Goal: Information Seeking & Learning: Learn about a topic

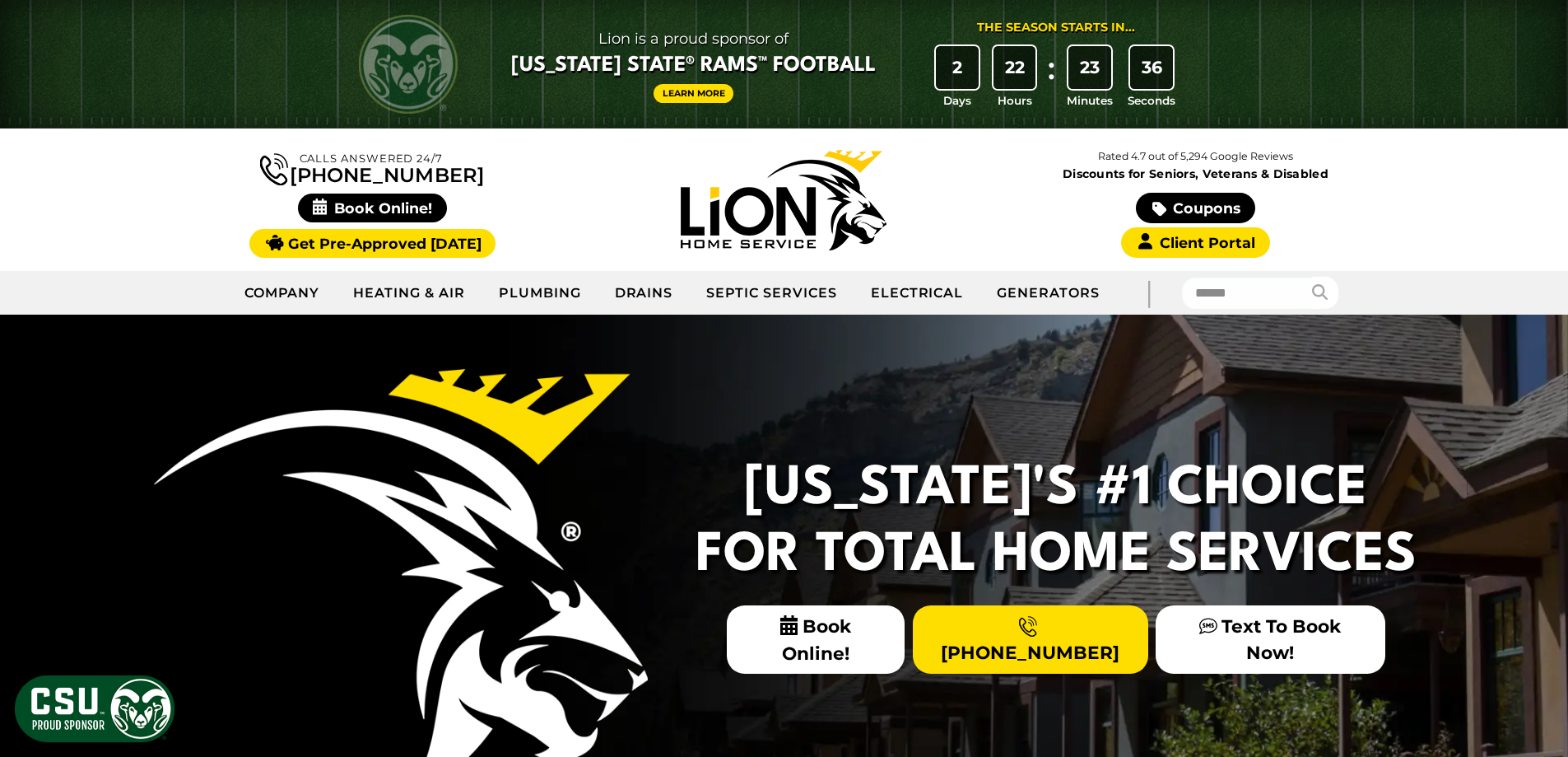
click at [1349, 456] on h2 "Colorado's #1 Choice For Total Home Services" at bounding box center [1056, 523] width 741 height 132
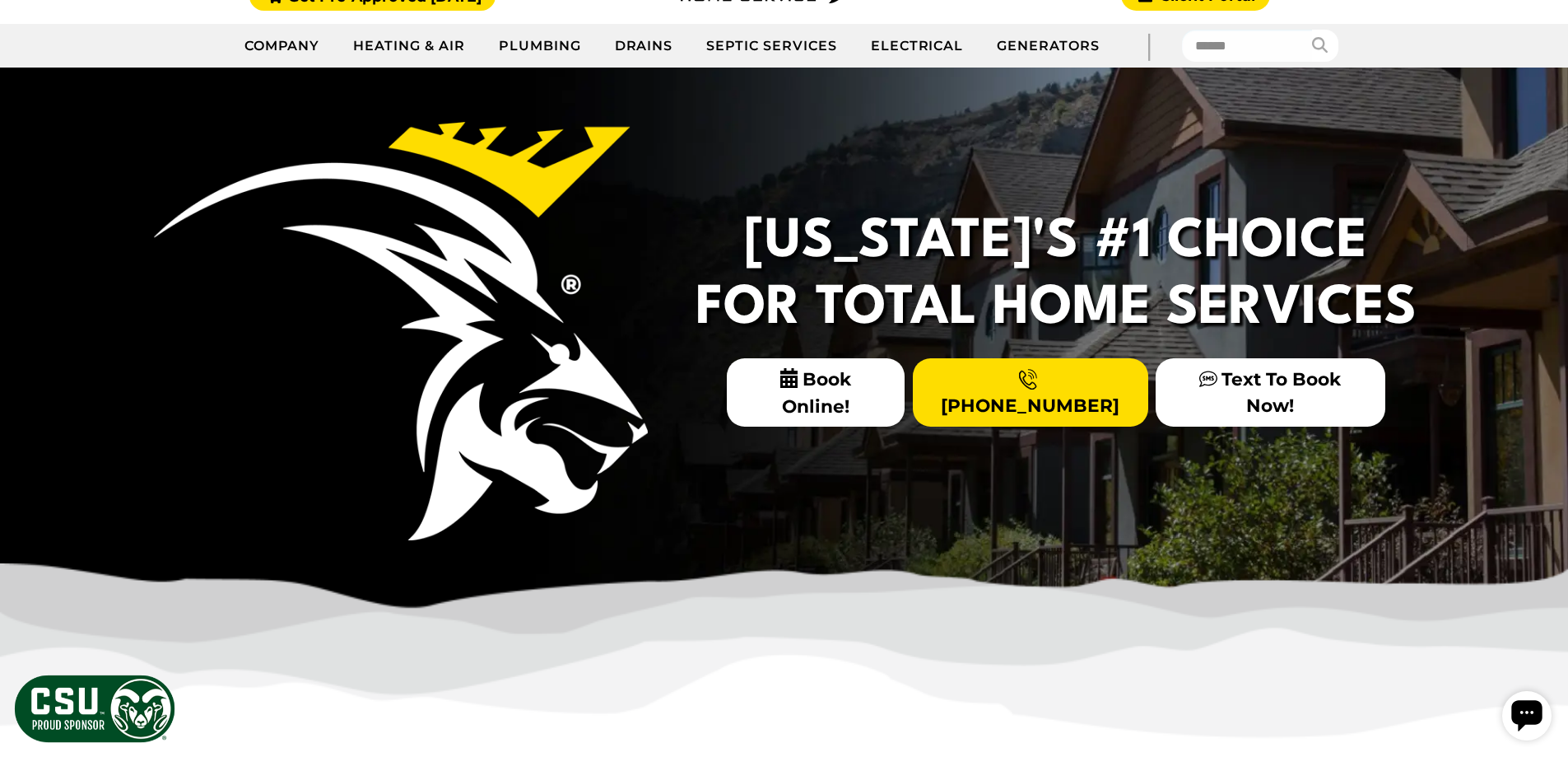
click at [1478, 382] on div "Colorado's #1 Choice For Total Home Services Book Online! (970) 573-7331 Text T…" at bounding box center [784, 344] width 1568 height 553
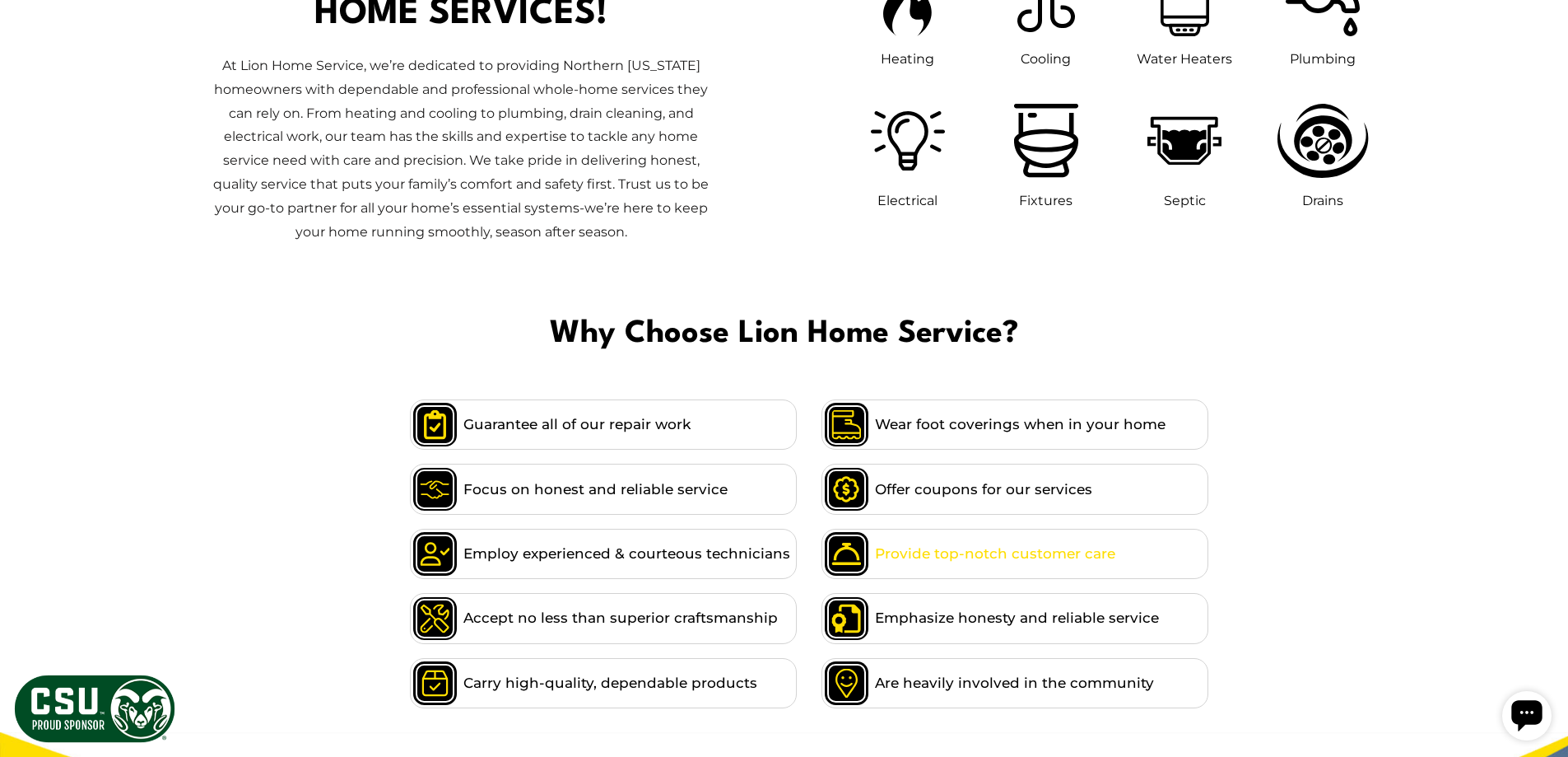
scroll to position [1153, 0]
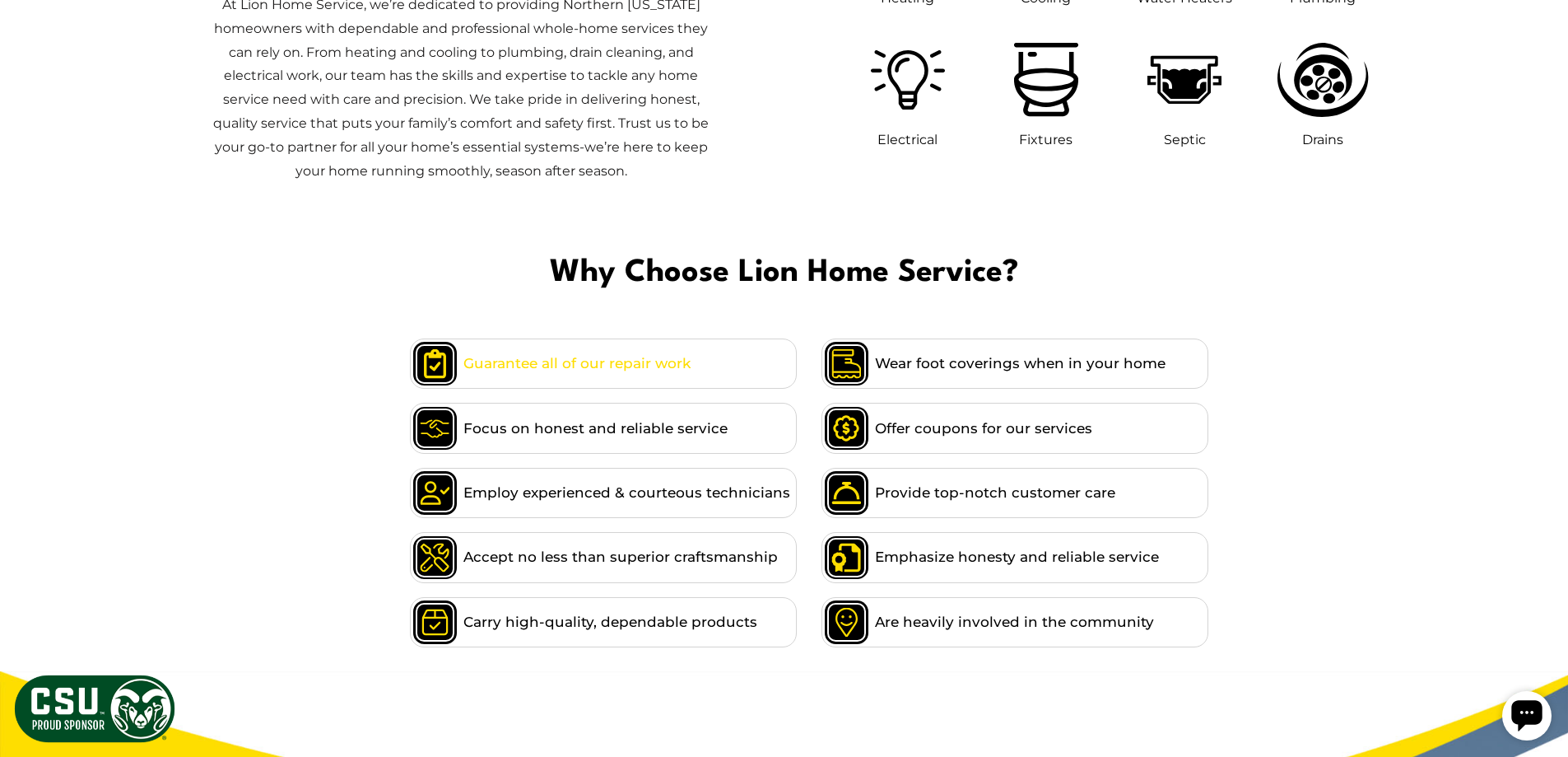
click at [634, 342] on li "Guarantee all of our repair work" at bounding box center [603, 364] width 387 height 51
click at [616, 360] on span "Guarantee all of our repair work" at bounding box center [576, 364] width 227 height 23
click at [547, 364] on span "Guarantee all of our repair work" at bounding box center [576, 364] width 227 height 23
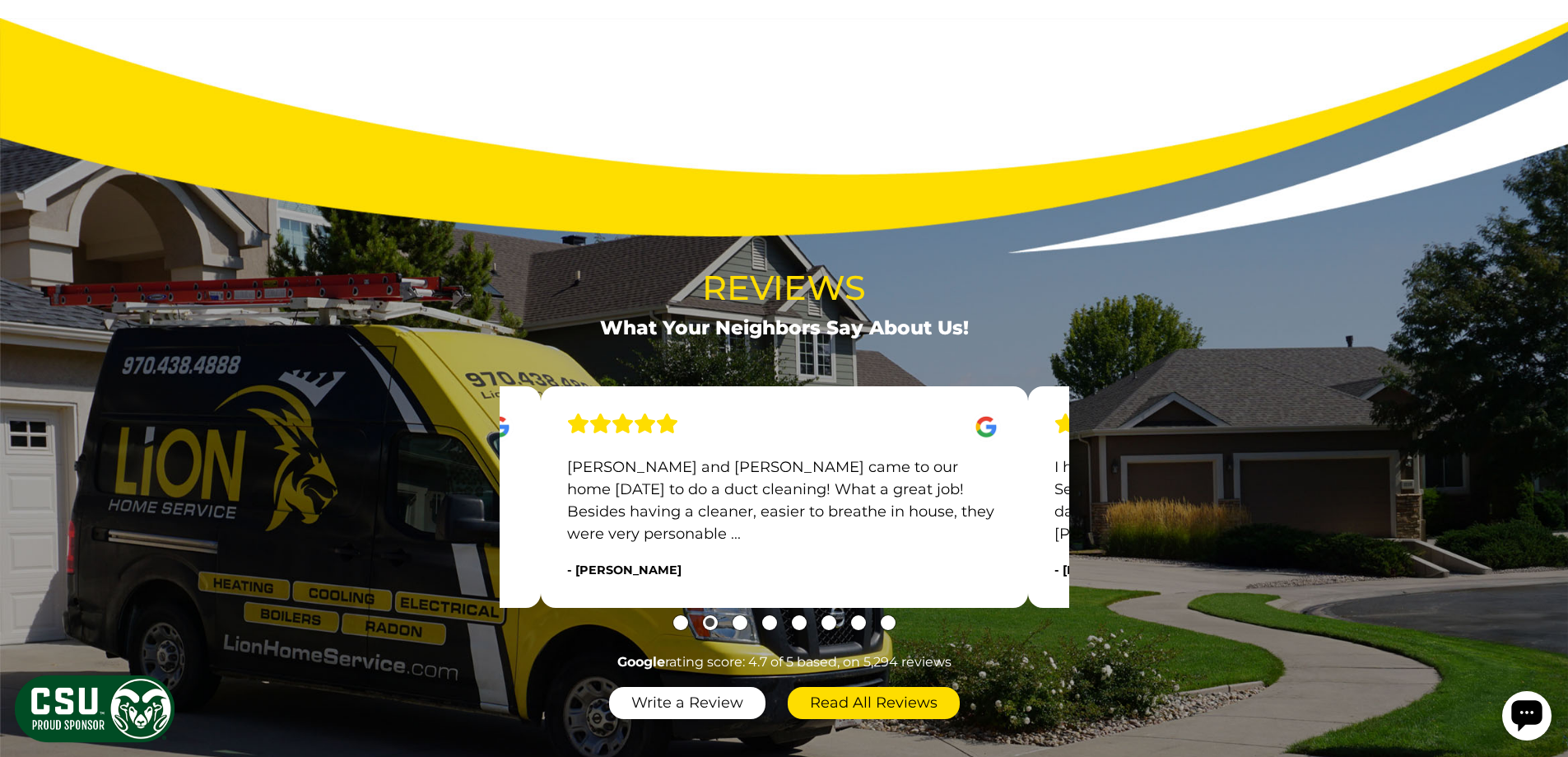
scroll to position [1894, 0]
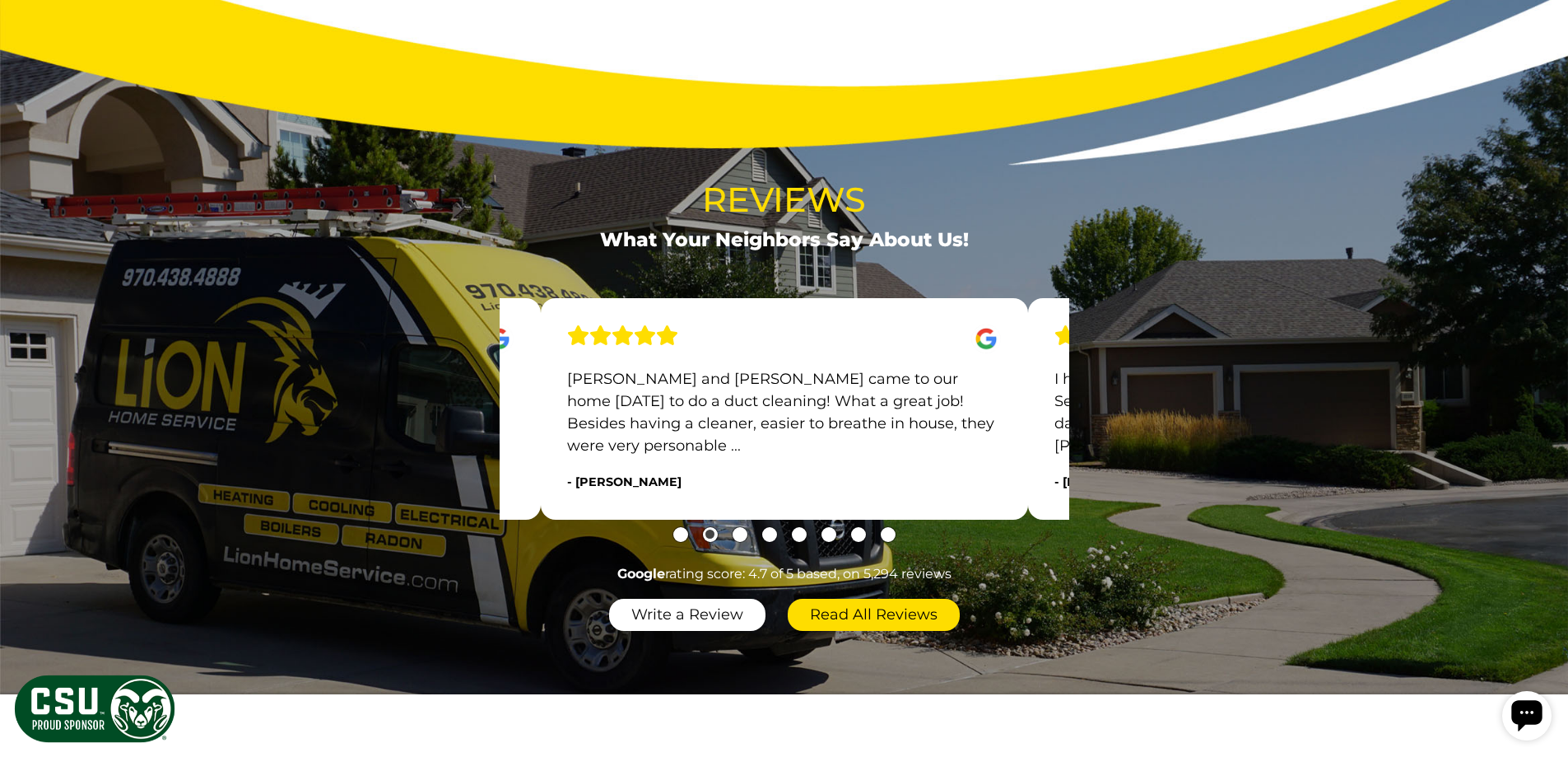
drag, startPoint x: 854, startPoint y: 498, endPoint x: 601, endPoint y: 492, distance: 253.1
click at [645, 457] on p "Kyle and JD came to our home today to do a duct cleaning! What a great job! Bes…" at bounding box center [784, 413] width 434 height 89
drag, startPoint x: 799, startPoint y: 490, endPoint x: 636, endPoint y: 488, distance: 163.0
click at [594, 457] on p "I have had the most awesome service from Lion Home Services. They had somebody …" at bounding box center [784, 413] width 434 height 89
drag, startPoint x: 872, startPoint y: 500, endPoint x: 782, endPoint y: 494, distance: 90.2
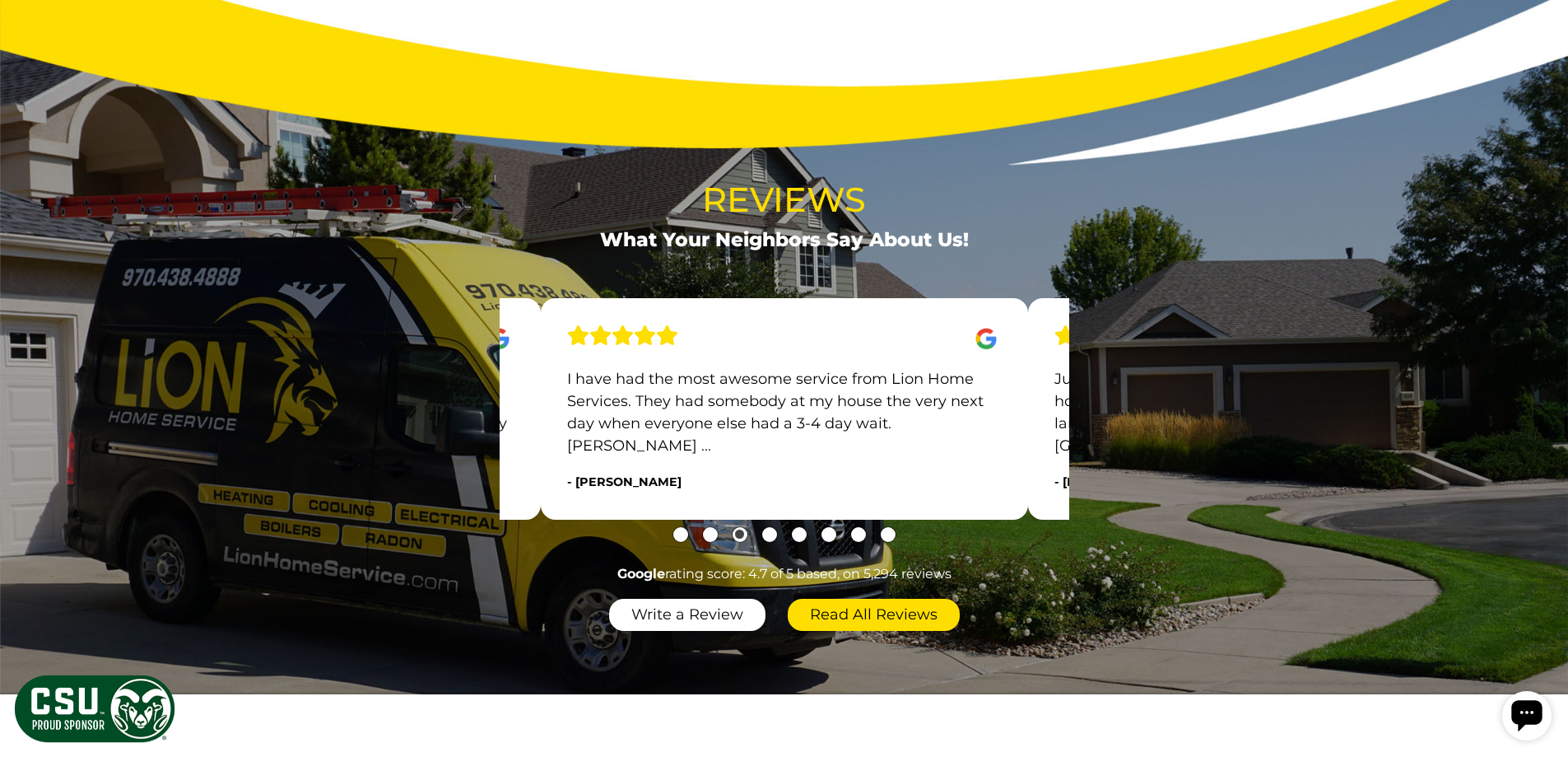
click at [744, 457] on p "I have had the most awesome service from Lion Home Services. They had somebody …" at bounding box center [784, 413] width 434 height 89
click at [708, 504] on div "Just had Lion House service my ac following a fire at my home. They were recomm…" at bounding box center [784, 409] width 488 height 221
drag, startPoint x: 927, startPoint y: 497, endPoint x: 841, endPoint y: 494, distance: 86.1
click at [822, 457] on p "Just had Lion House service my ac following a fire at my home. They were recomm…" at bounding box center [784, 413] width 434 height 89
click at [774, 457] on p "Just had Lion House service my ac following a fire at my home. They were recomm…" at bounding box center [784, 413] width 434 height 89
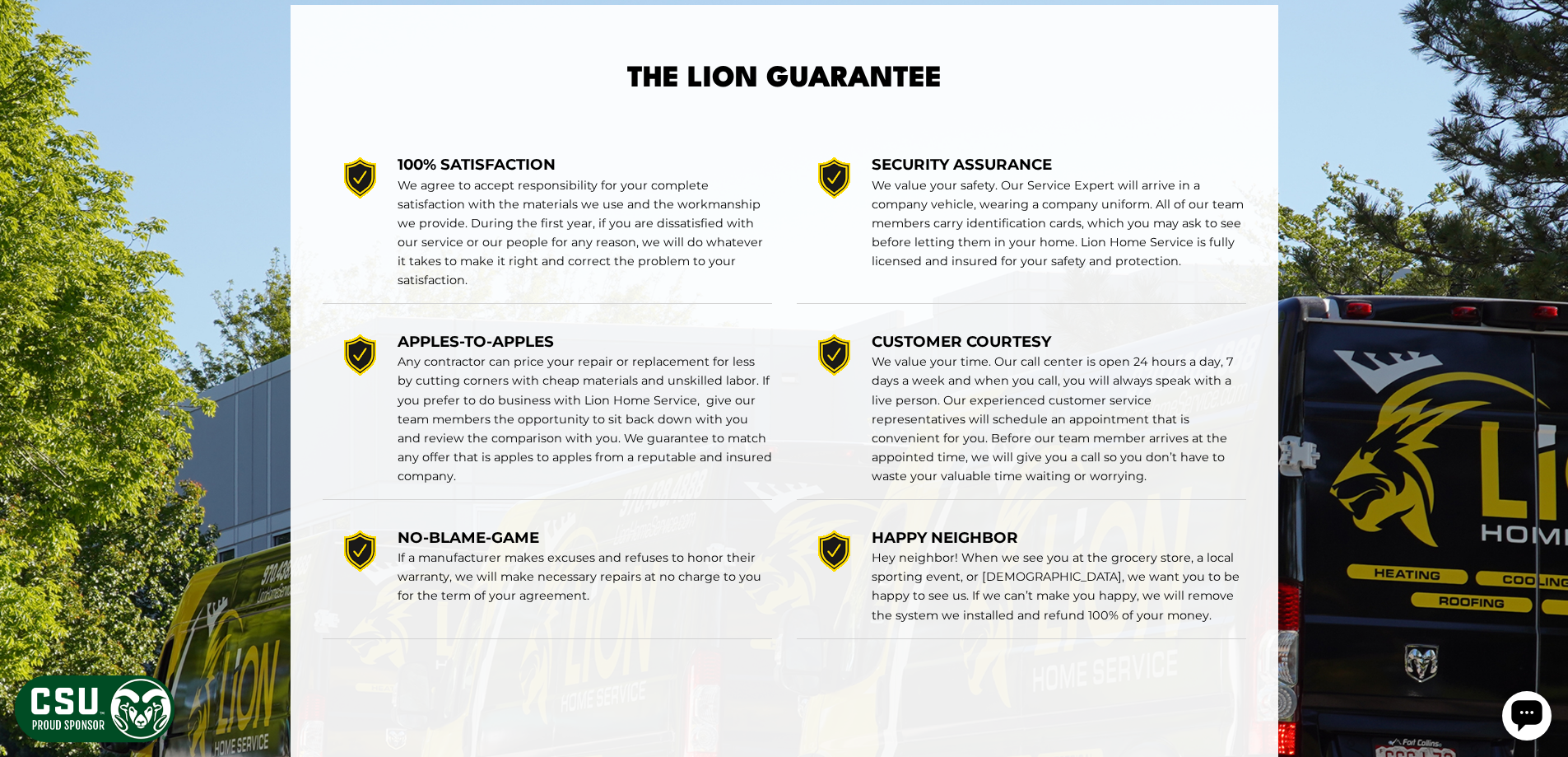
scroll to position [2800, 0]
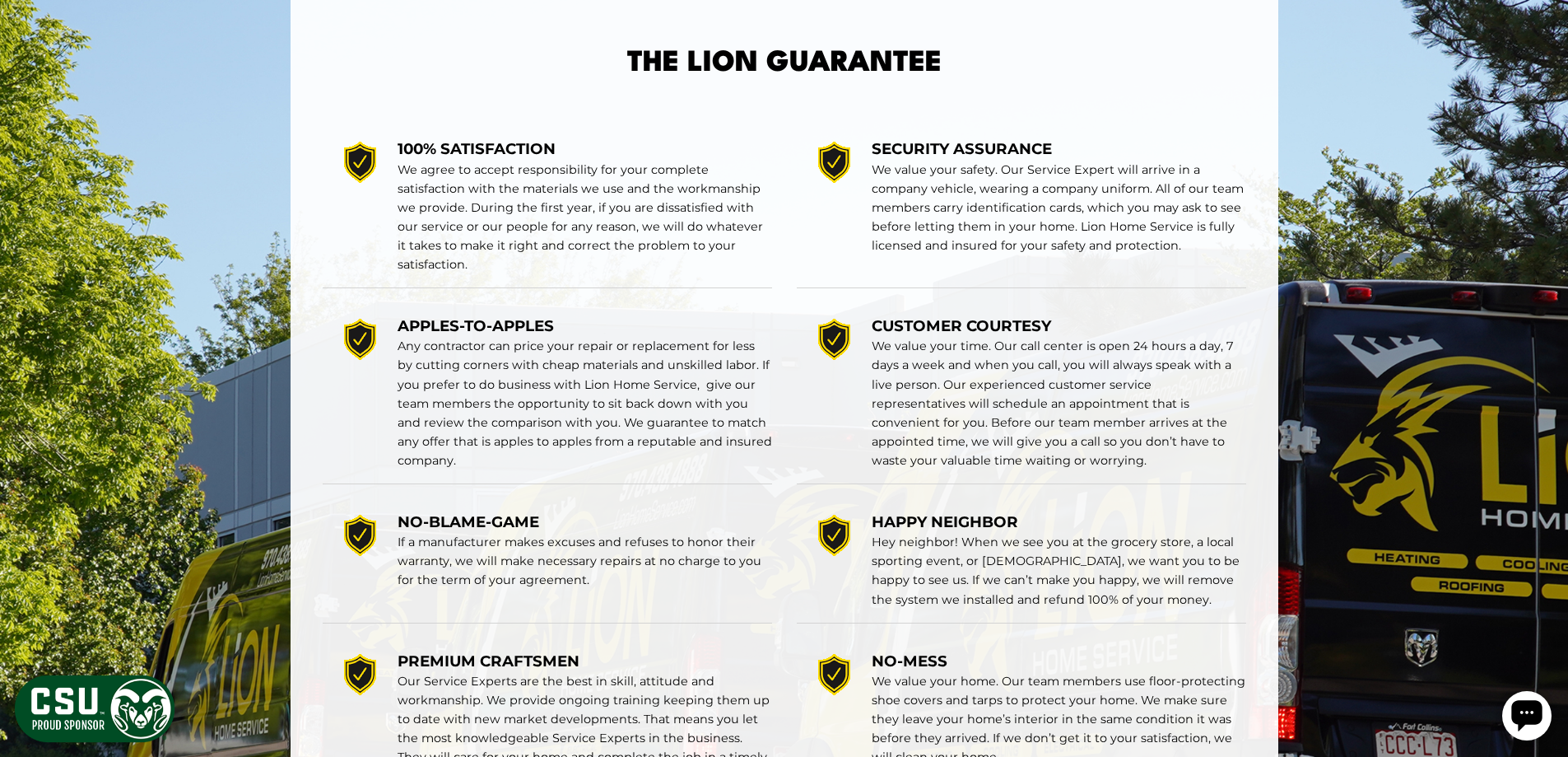
click at [468, 274] on p "We agree to accept responsibility for your complete satisfaction with the mater…" at bounding box center [585, 217] width 374 height 113
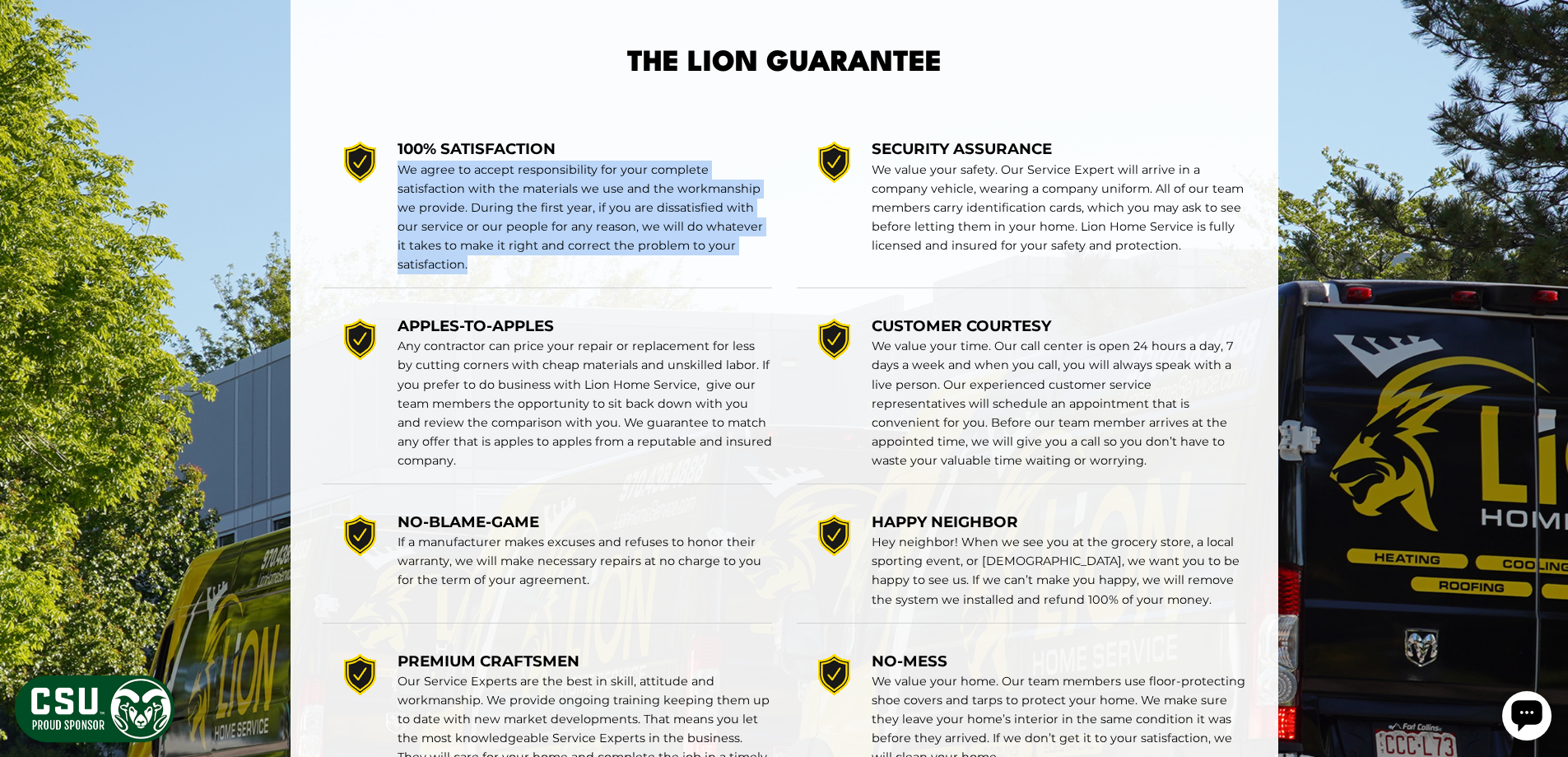
click at [468, 274] on p "We agree to accept responsibility for your complete satisfaction with the mater…" at bounding box center [585, 217] width 374 height 113
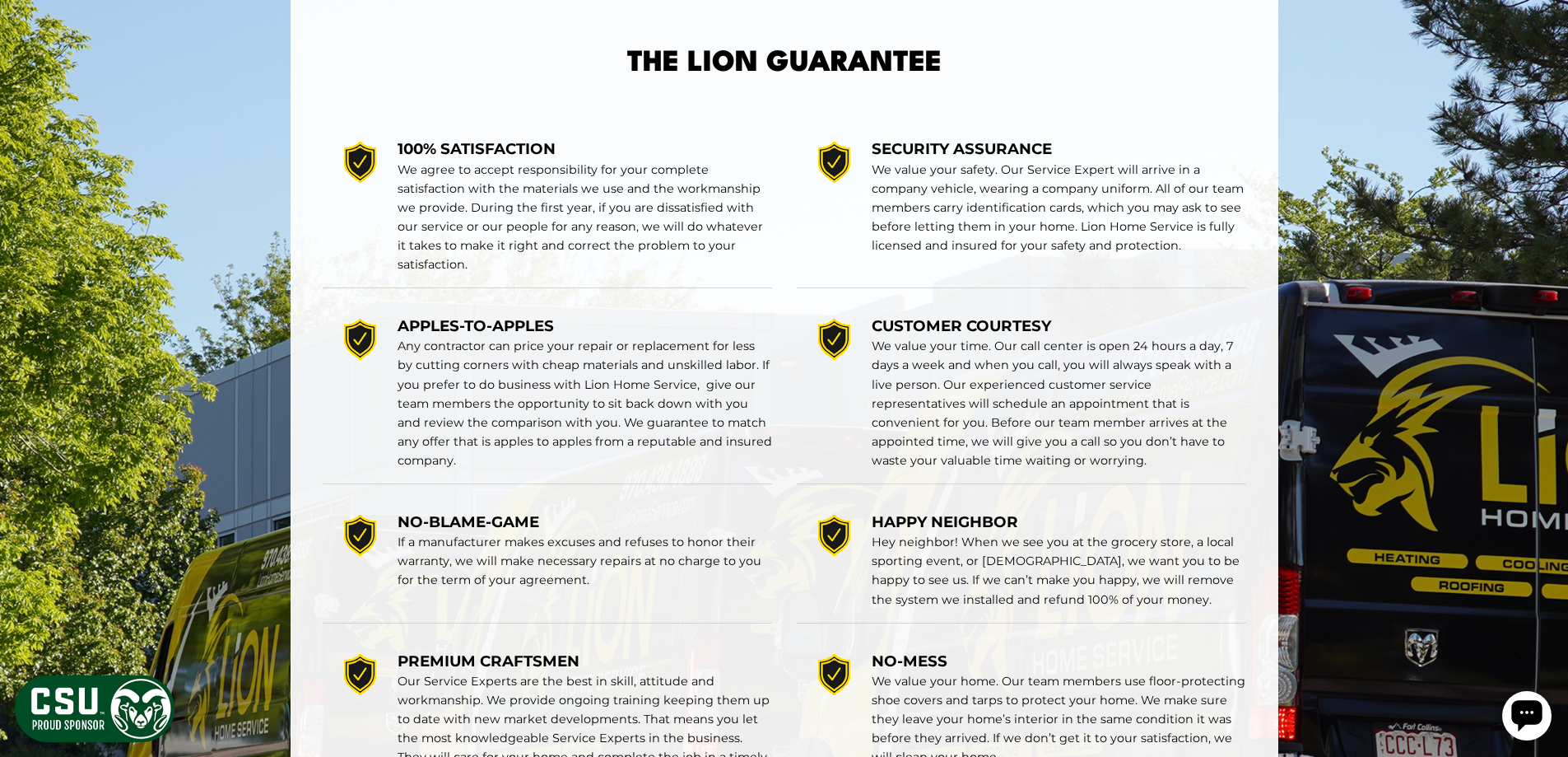
drag, startPoint x: 468, startPoint y: 321, endPoint x: 437, endPoint y: 455, distance: 137.5
click at [437, 455] on p "Any contractor can price your repair or replacement for less by cutting corners…" at bounding box center [585, 403] width 374 height 132
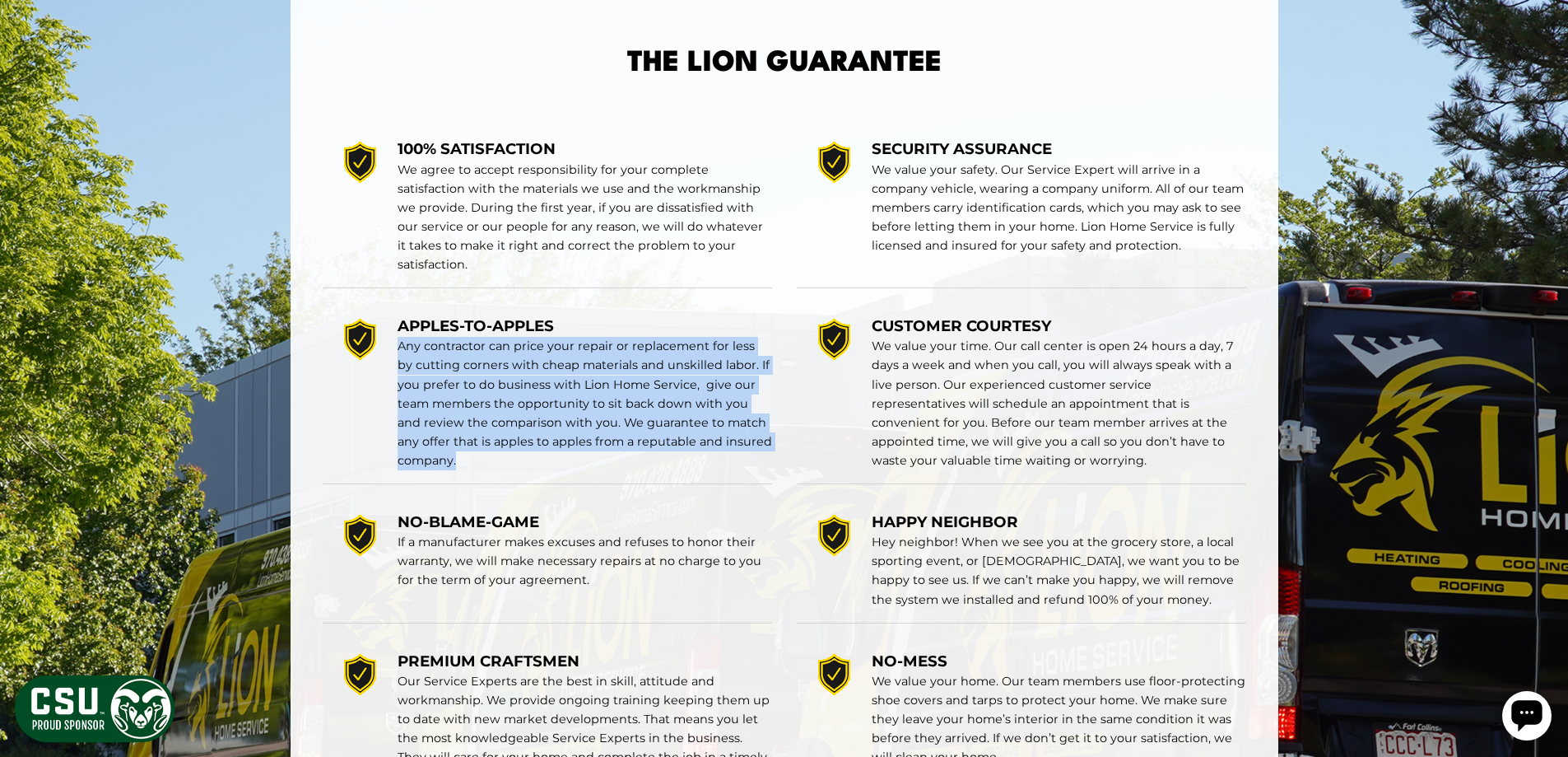
click at [437, 455] on p "Any contractor can price your repair or replacement for less by cutting corners…" at bounding box center [585, 403] width 374 height 132
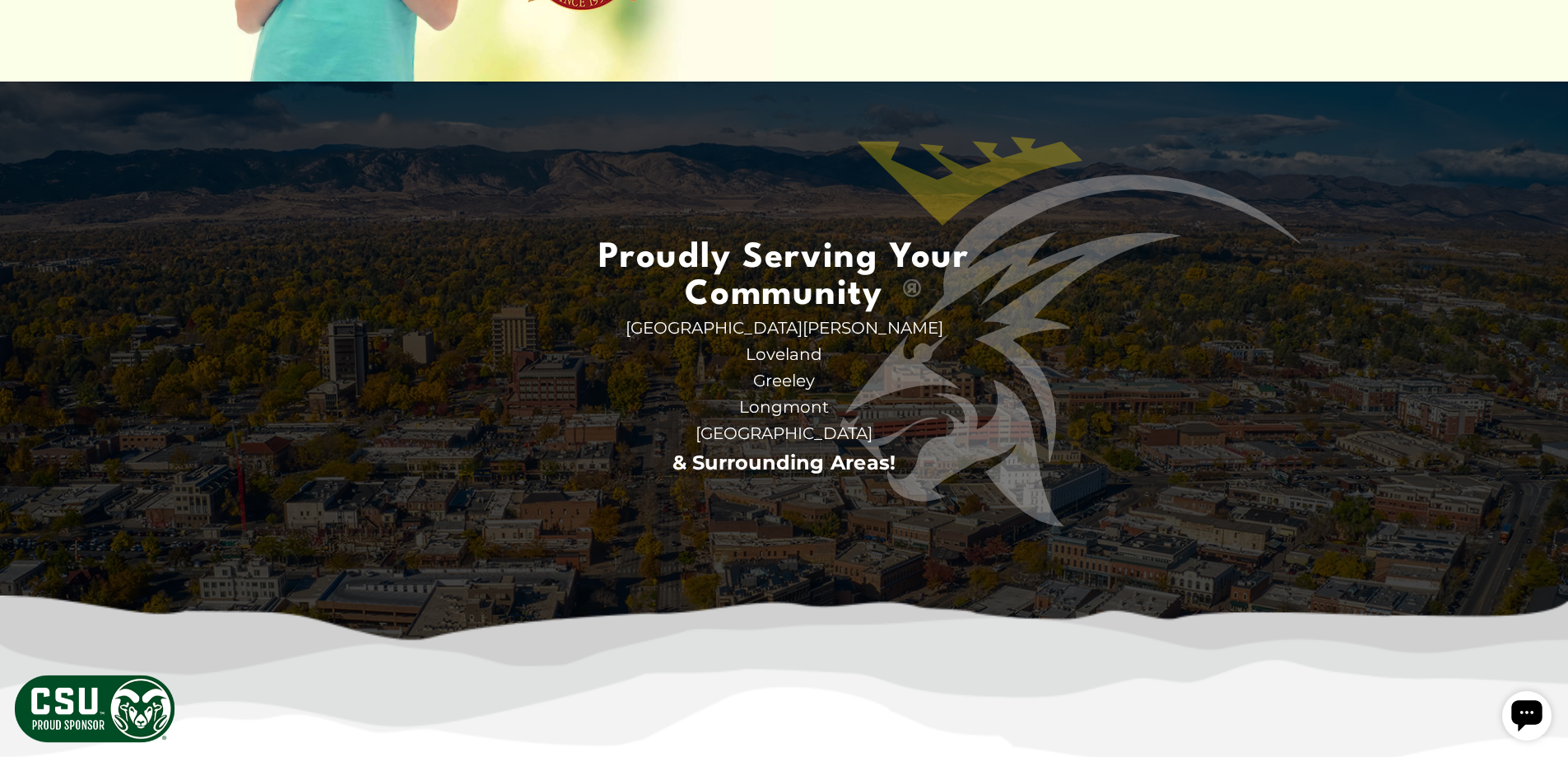
scroll to position [4941, 0]
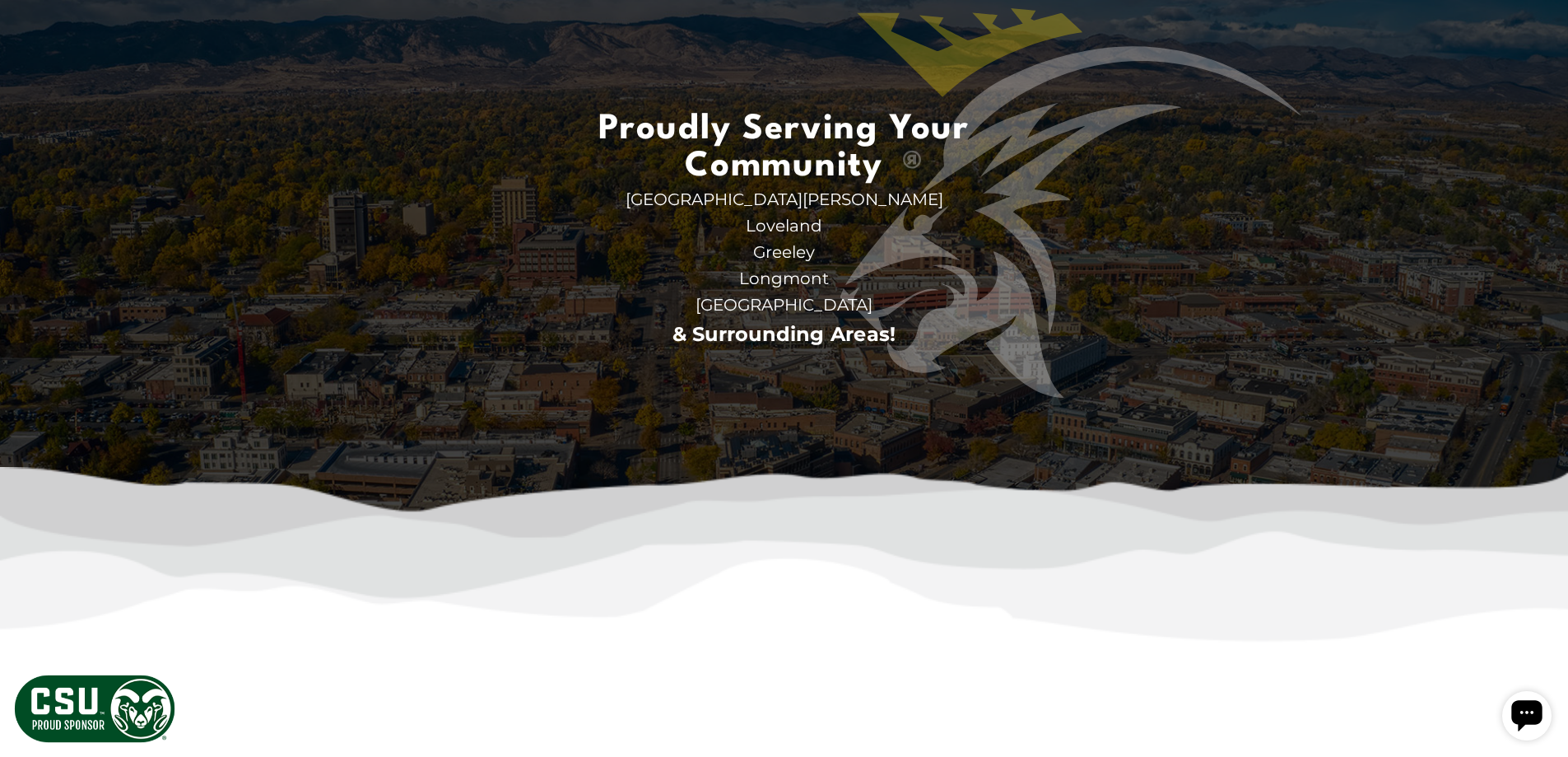
drag, startPoint x: 724, startPoint y: 248, endPoint x: 907, endPoint y: 406, distance: 241.8
click at [907, 376] on ul "Proudly Serving Your Community Fort Collins Back A/C Repair AC Repair AC Replac…" at bounding box center [784, 231] width 464 height 291
click at [907, 350] on li "& Surrounding Areas!" at bounding box center [784, 334] width 412 height 32
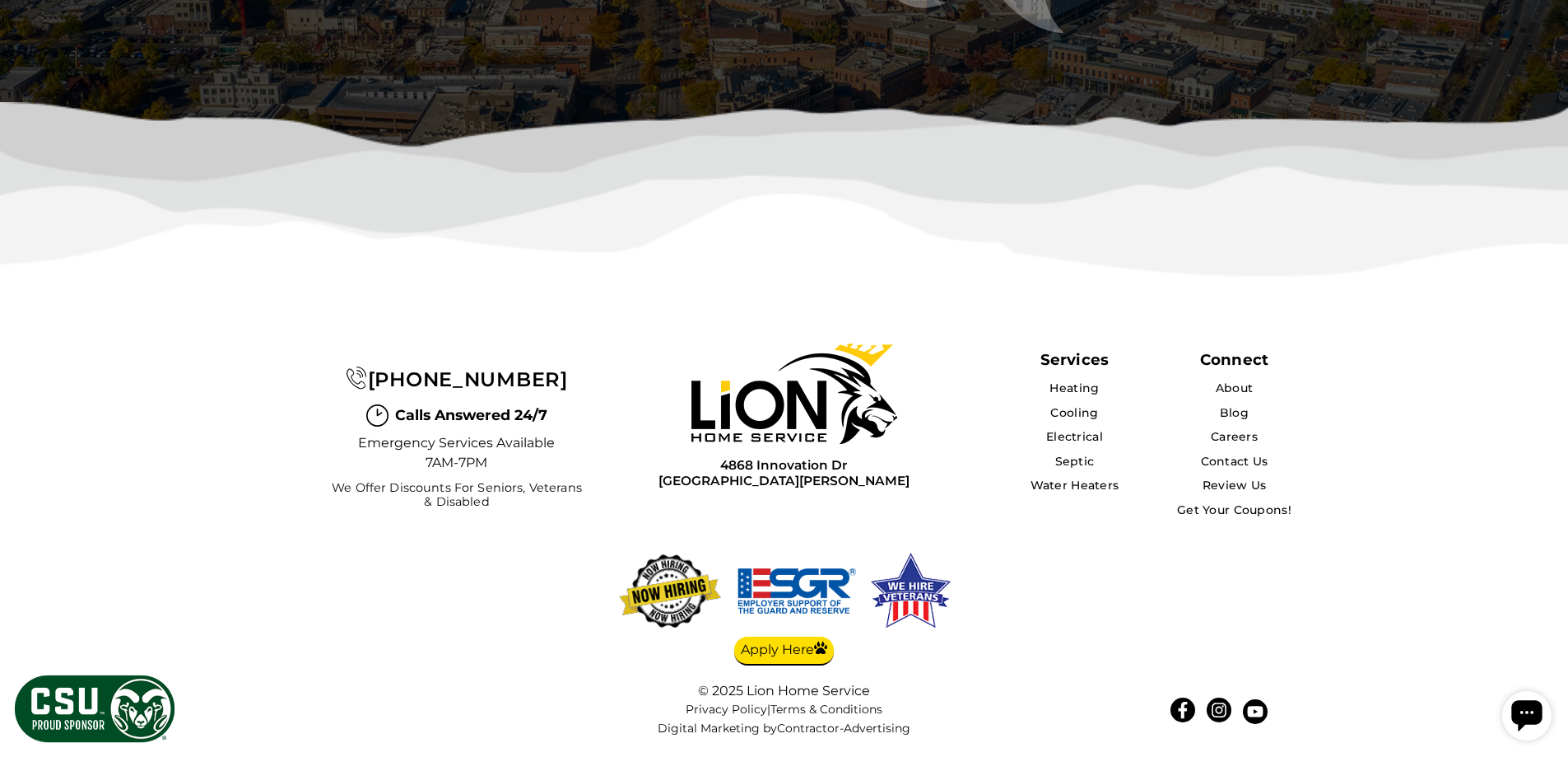
scroll to position [5363, 0]
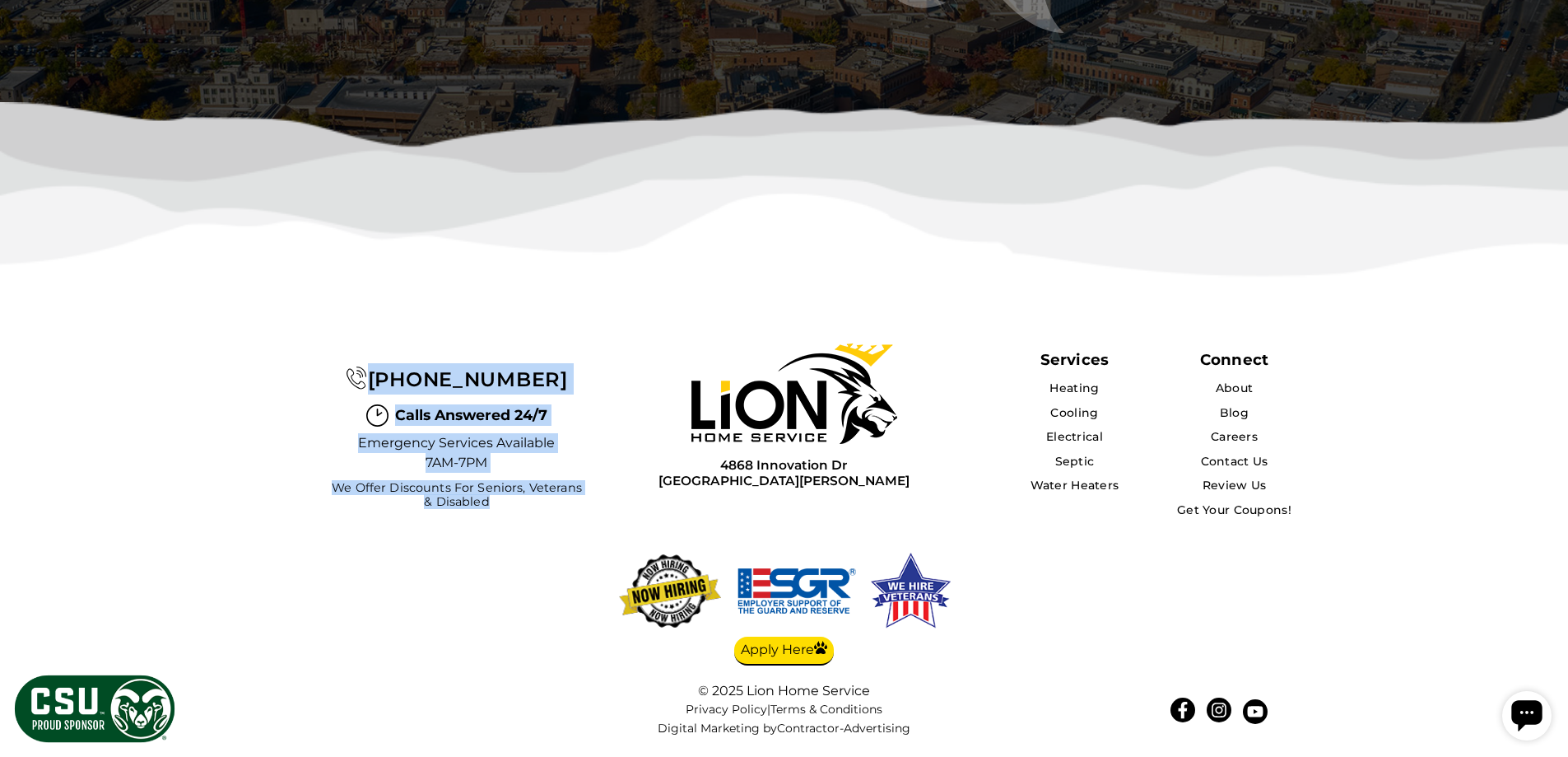
drag, startPoint x: 530, startPoint y: 524, endPoint x: 343, endPoint y: 369, distance: 242.9
click at [343, 369] on div "(970) 573-7331 Calls Answered 24/7 Emergency Services Available 7AM-7PM We Offe…" at bounding box center [414, 432] width 370 height 228
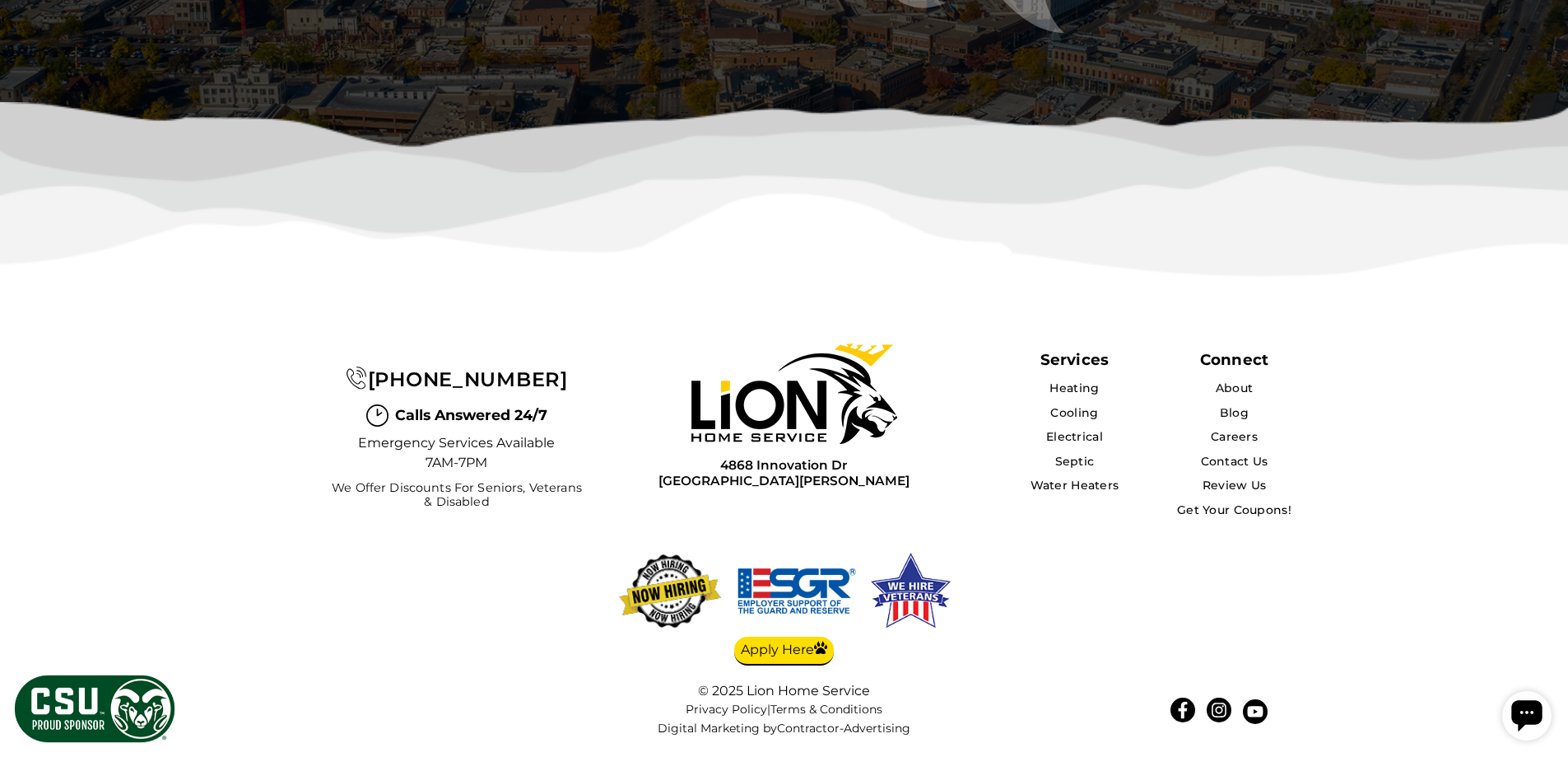
click at [309, 364] on div "(970) 573-7331 Calls Answered 24/7 Emergency Services Available 7AM-7PM We Offe…" at bounding box center [414, 432] width 370 height 228
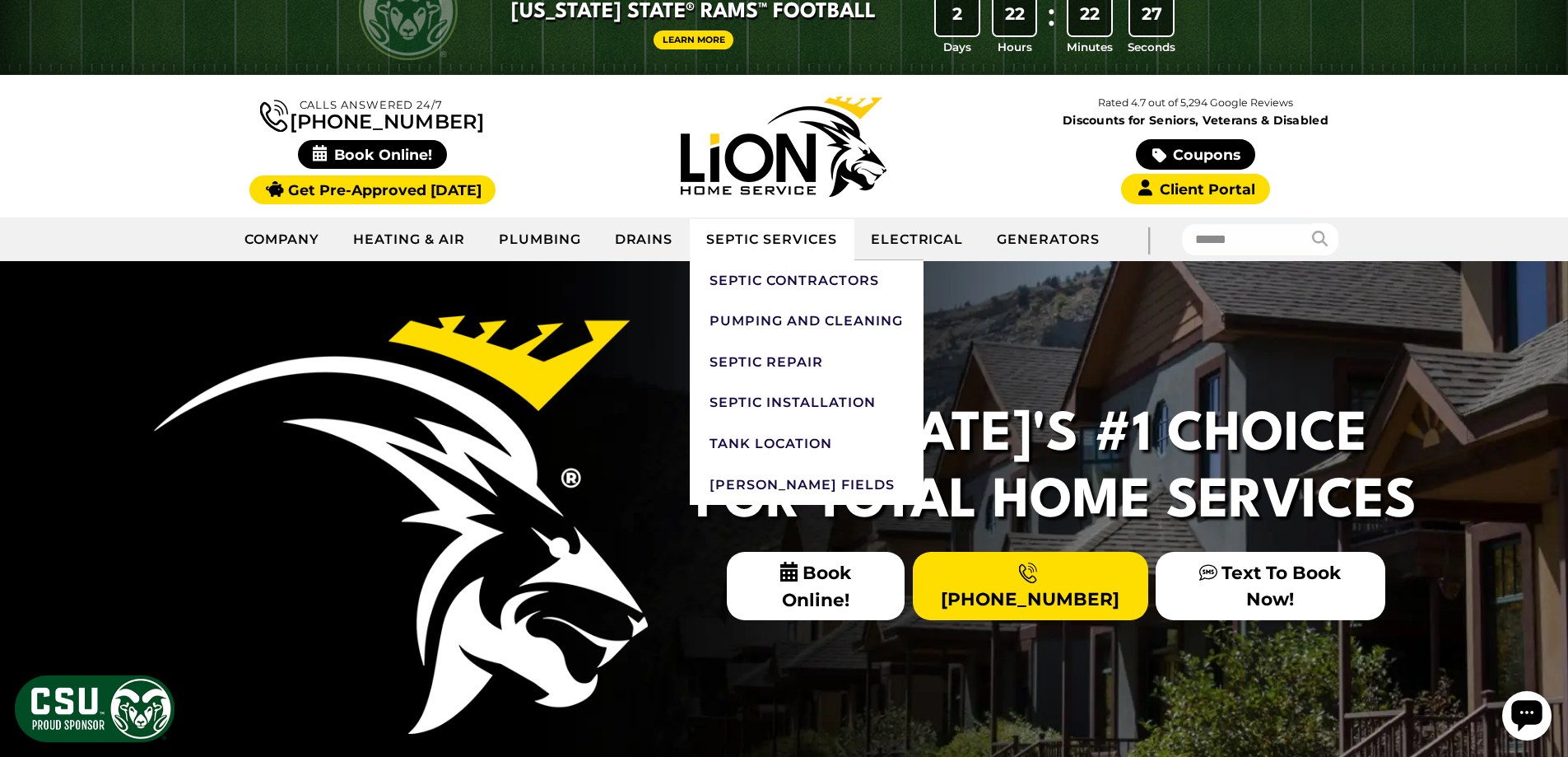
scroll to position [83, 0]
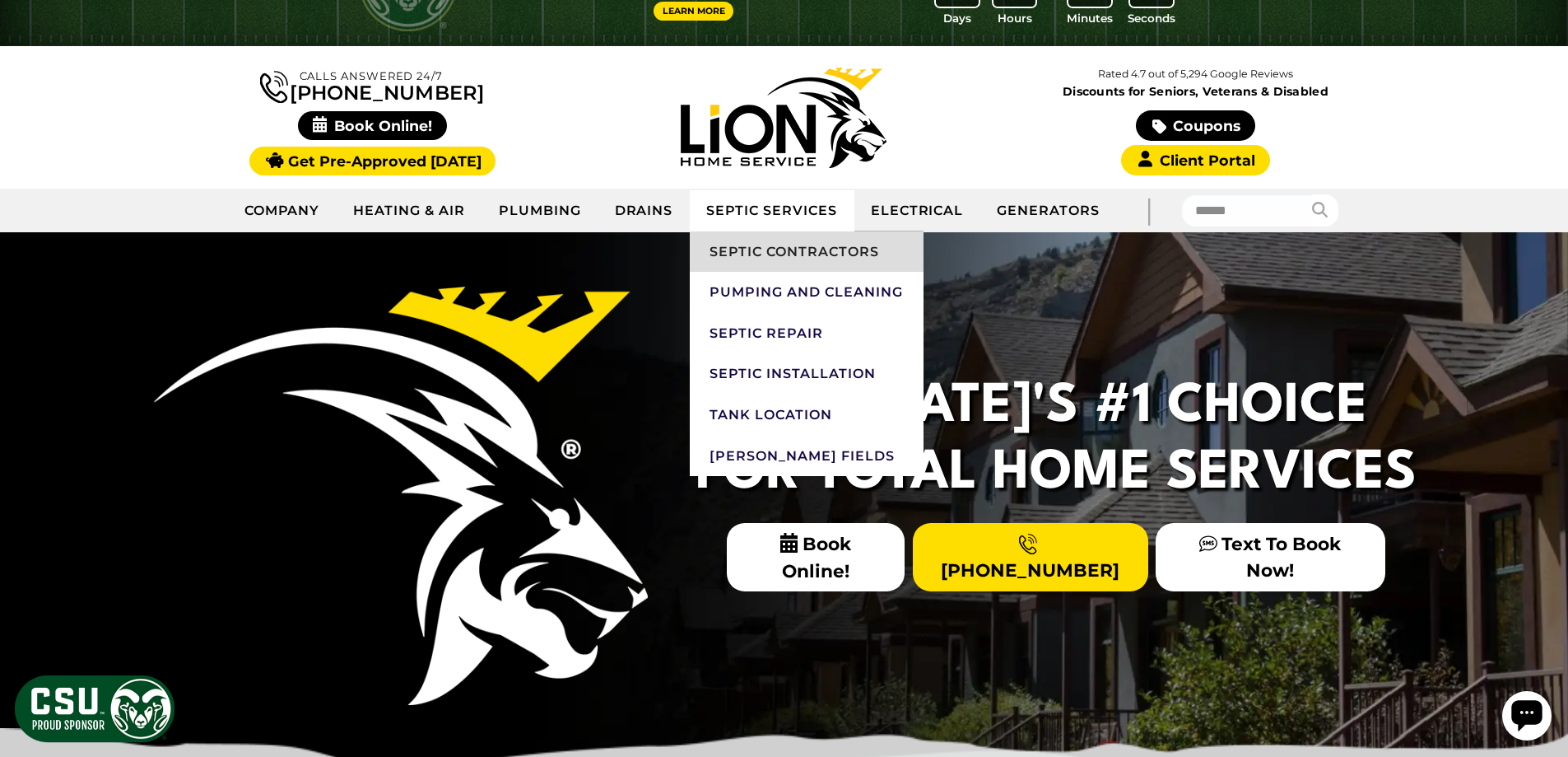
click at [768, 248] on link "Septic Contractors" at bounding box center [806, 252] width 233 height 41
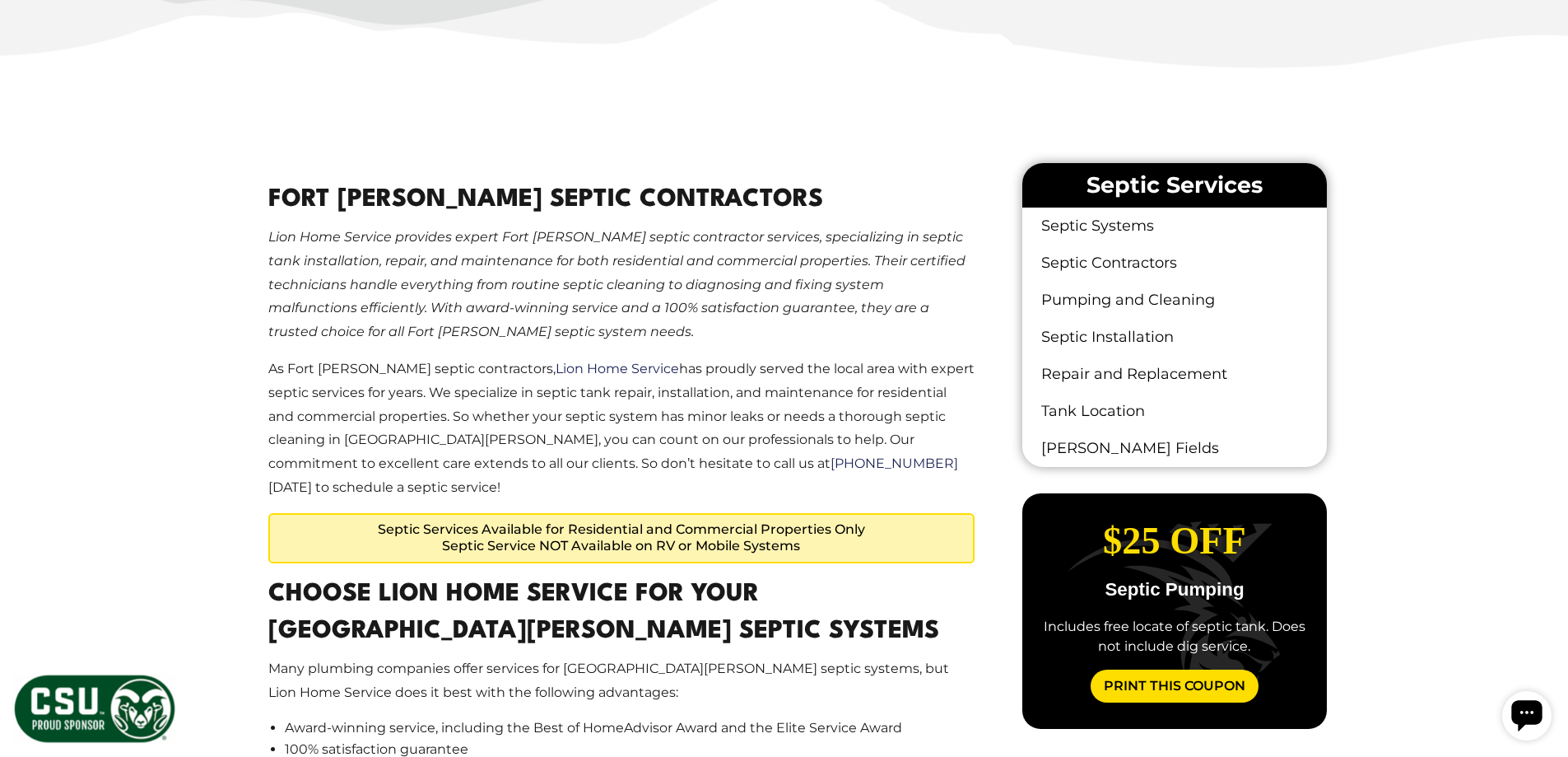
scroll to position [906, 0]
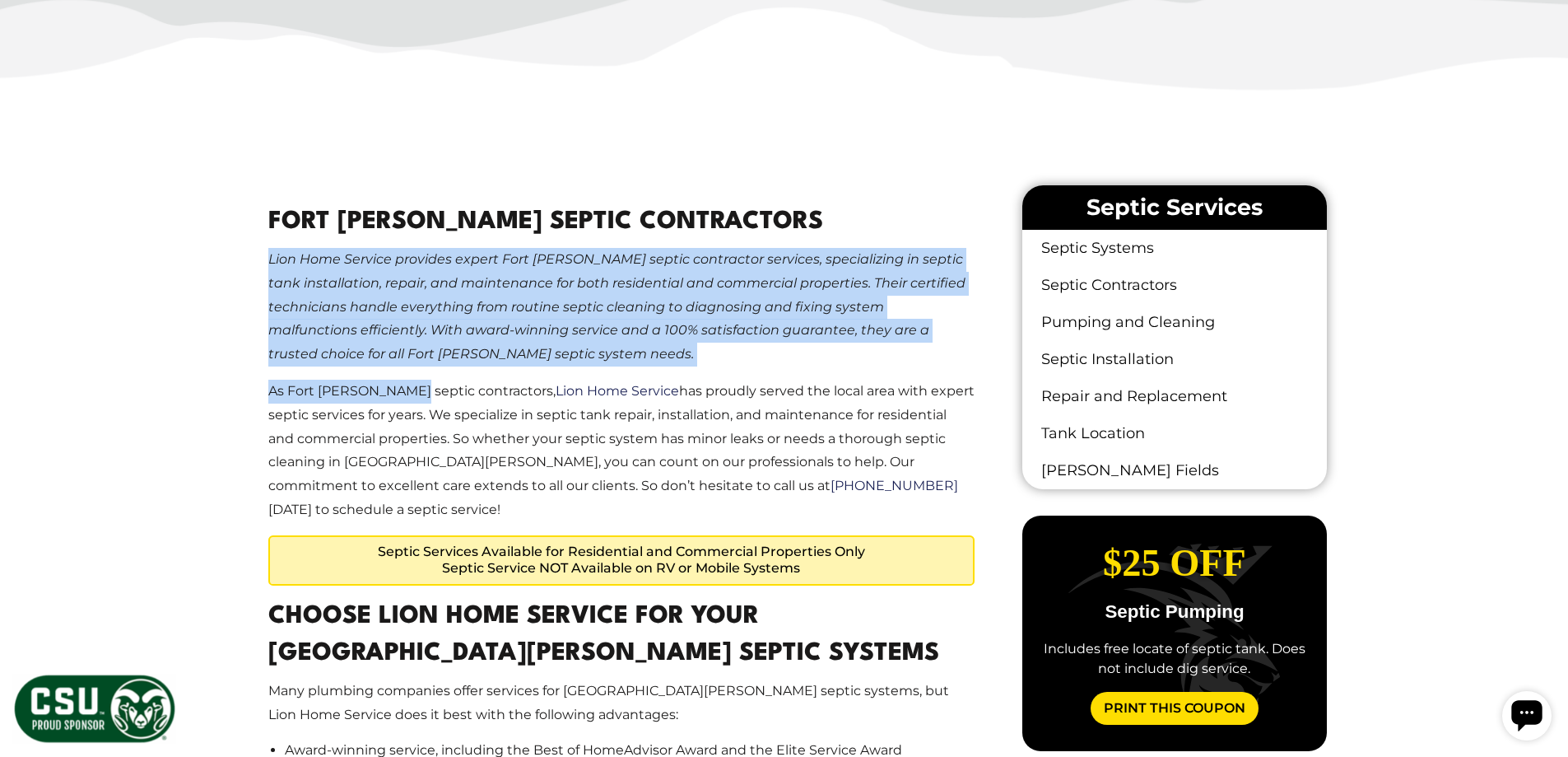
drag, startPoint x: 259, startPoint y: 260, endPoint x: 535, endPoint y: 442, distance: 330.6
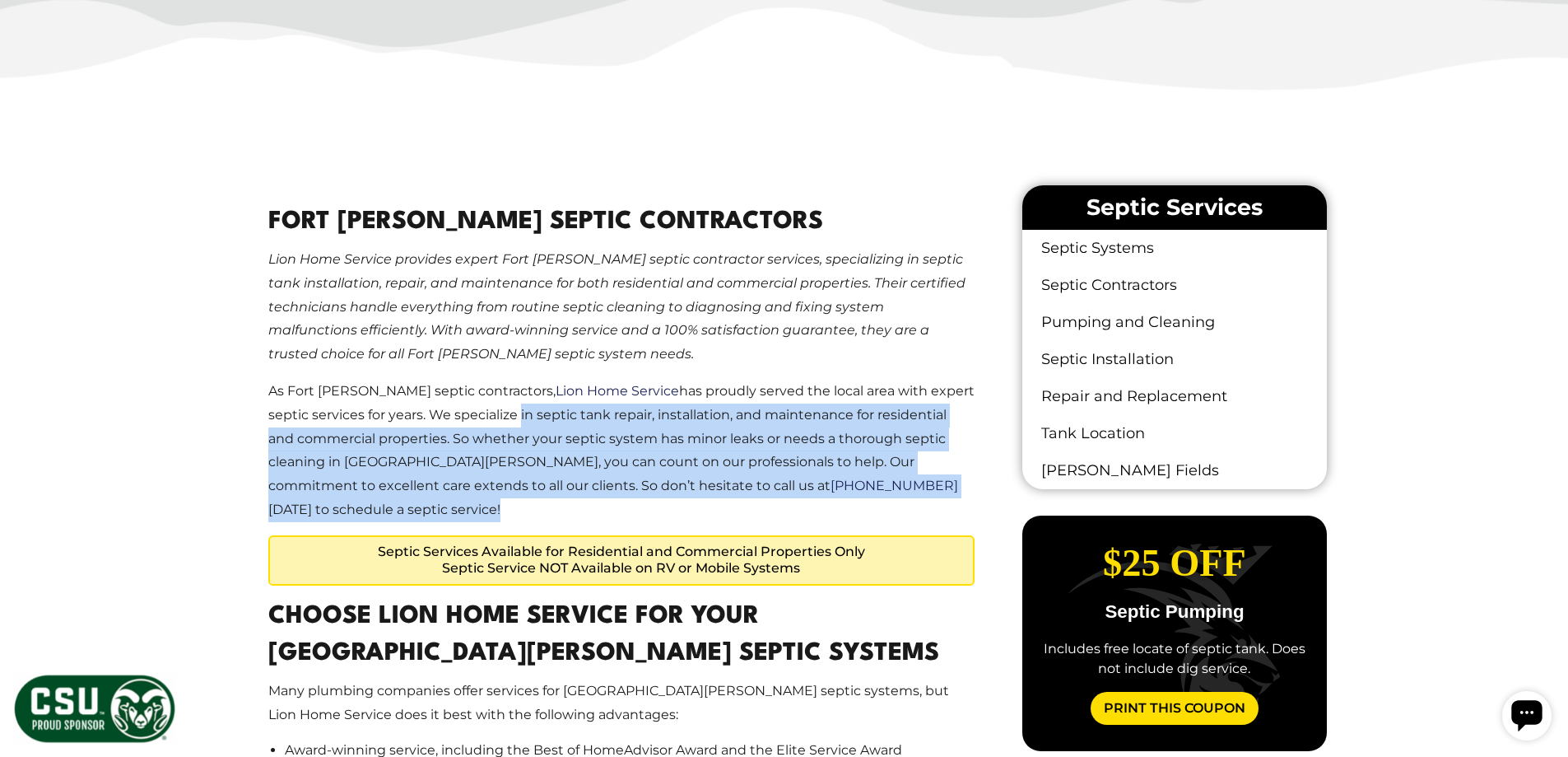
drag, startPoint x: 535, startPoint y: 442, endPoint x: 876, endPoint y: 480, distance: 343.1
click at [876, 480] on p "As Fort Collins septic contractors, Lion Home Service has proudly served the lo…" at bounding box center [622, 451] width 707 height 143
click at [844, 464] on p "As Fort Collins septic contractors, Lion Home Service has proudly served the lo…" at bounding box center [622, 451] width 707 height 143
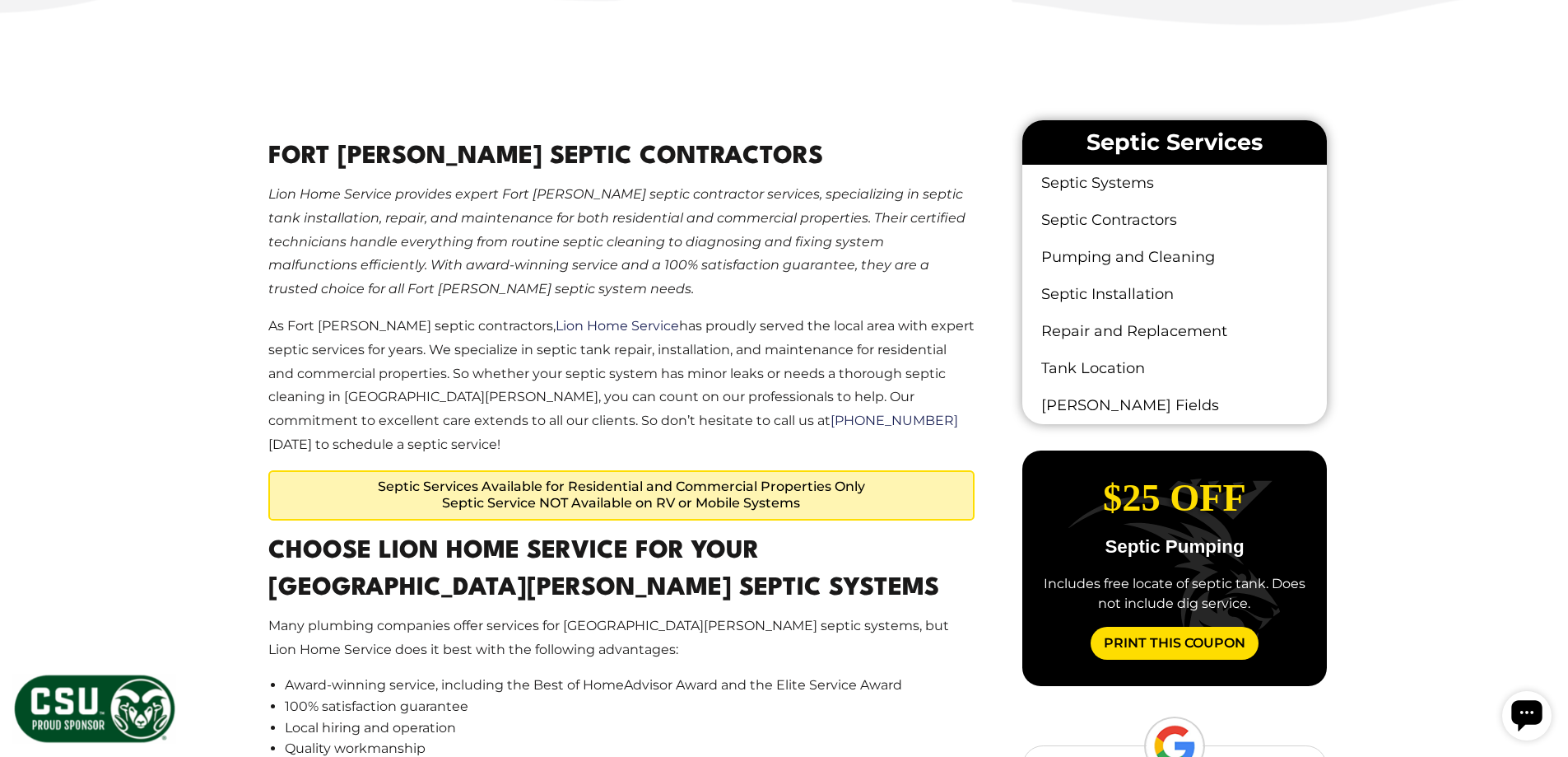
scroll to position [1071, 0]
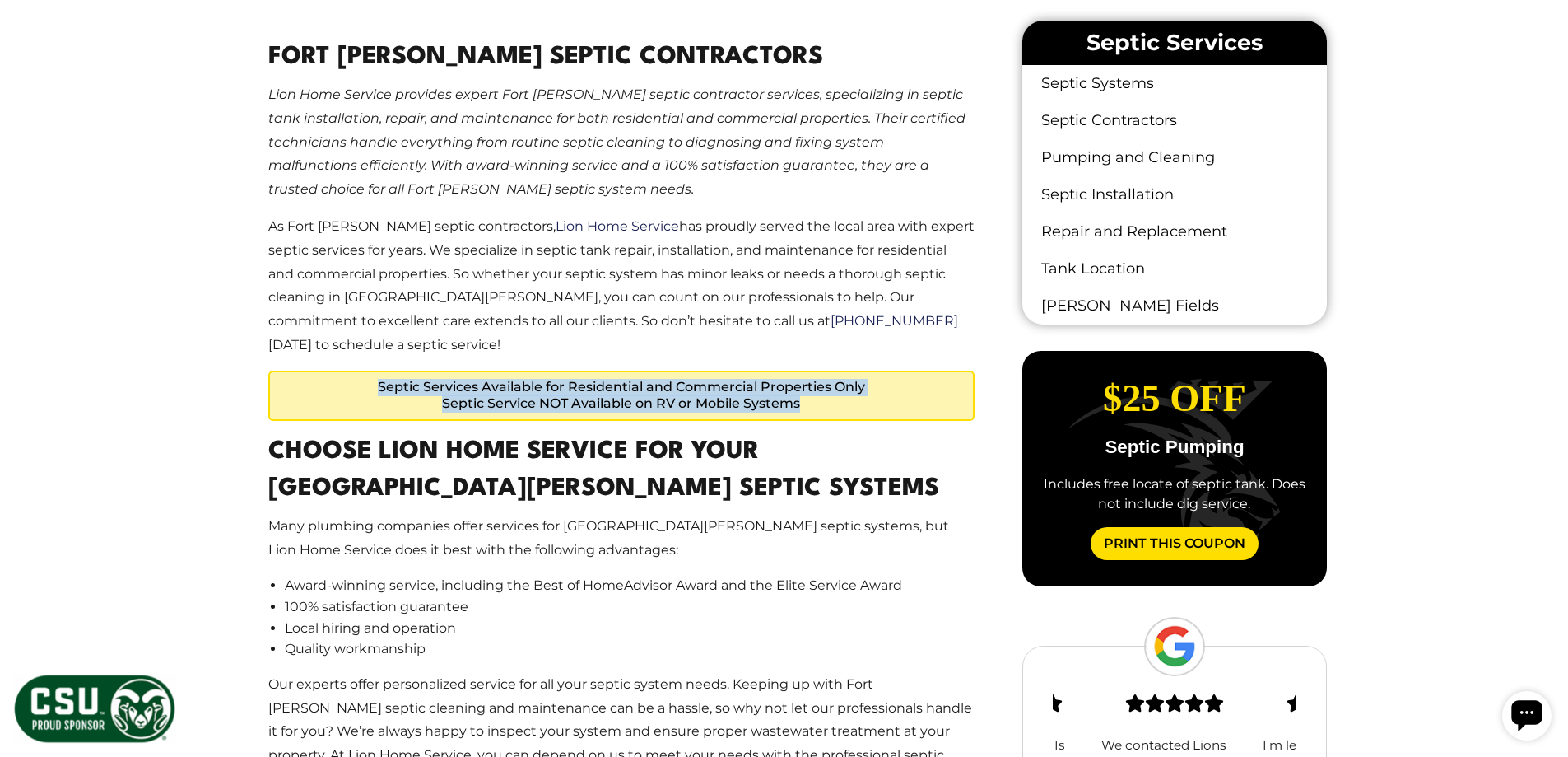
drag, startPoint x: 364, startPoint y: 355, endPoint x: 858, endPoint y: 382, distance: 494.7
click at [858, 382] on div "Septic Services Available for Residential and Commercial Properties Only Septic…" at bounding box center [622, 395] width 707 height 51
click at [858, 395] on span "Septic Service NOT Available on RV or Mobile Systems" at bounding box center [622, 404] width 690 height 17
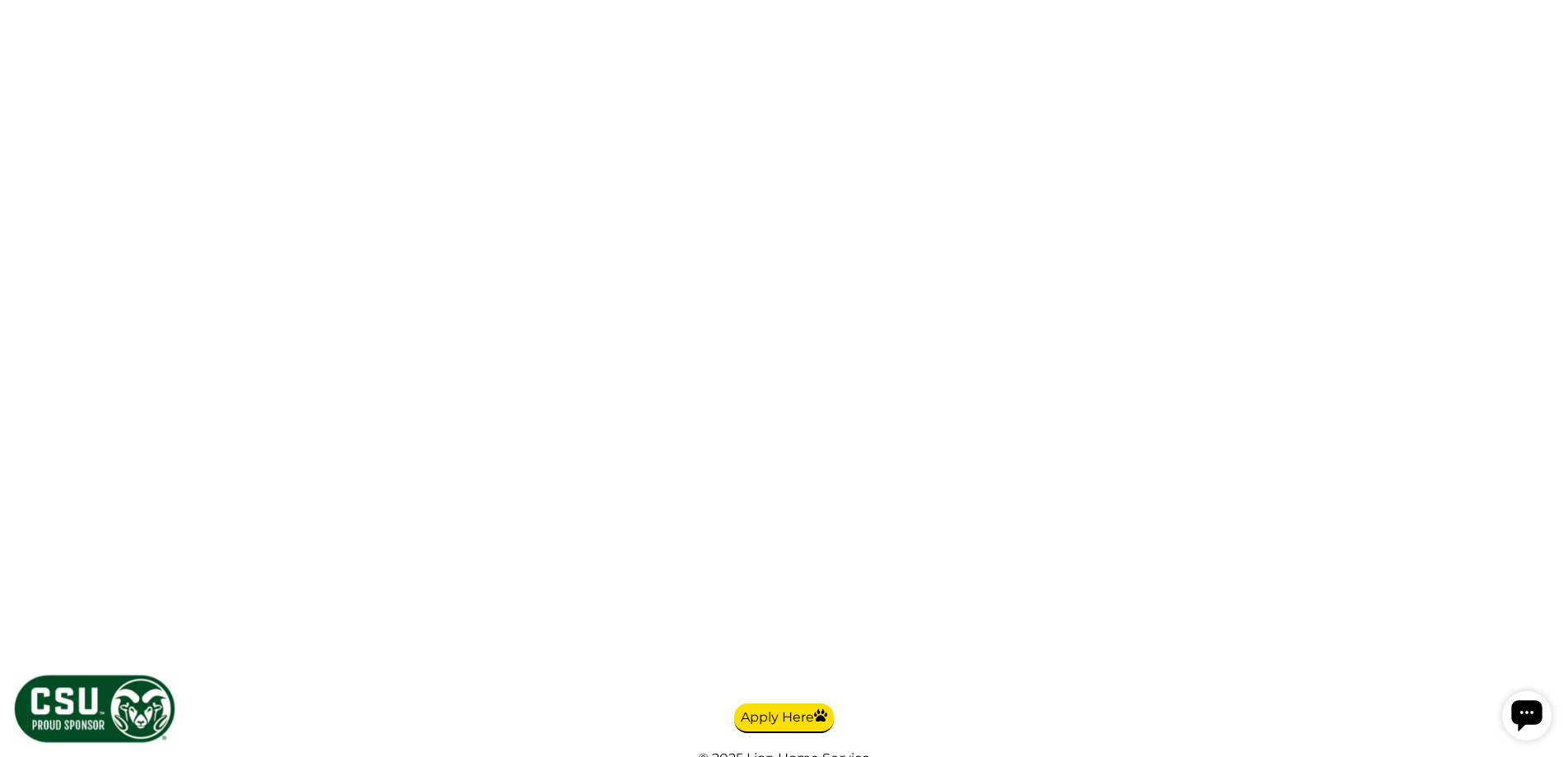
scroll to position [3459, 0]
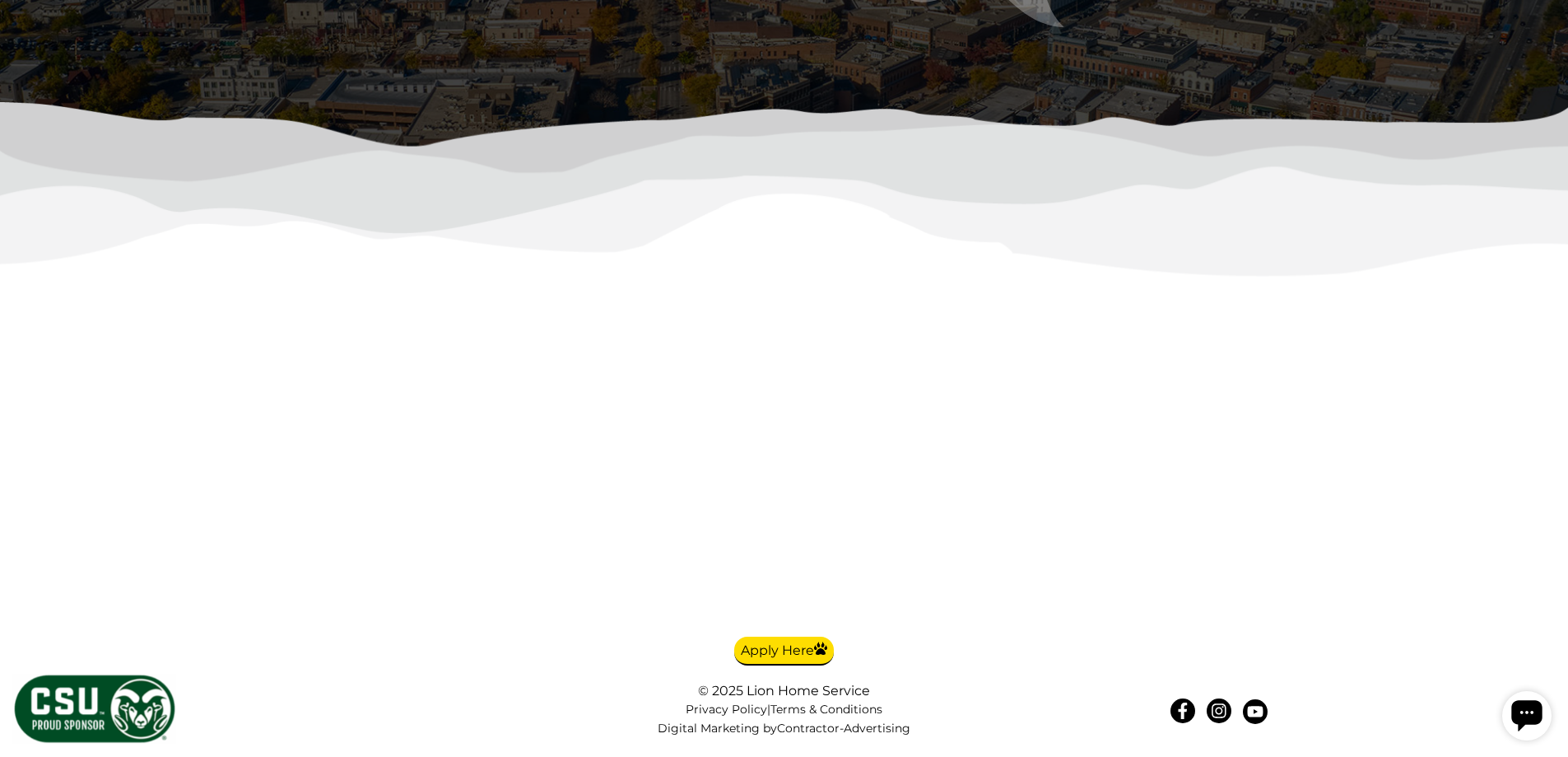
scroll to position [5024, 0]
drag, startPoint x: 530, startPoint y: 379, endPoint x: 693, endPoint y: 382, distance: 163.0
drag, startPoint x: 693, startPoint y: 382, endPoint x: 952, endPoint y: 426, distance: 262.7
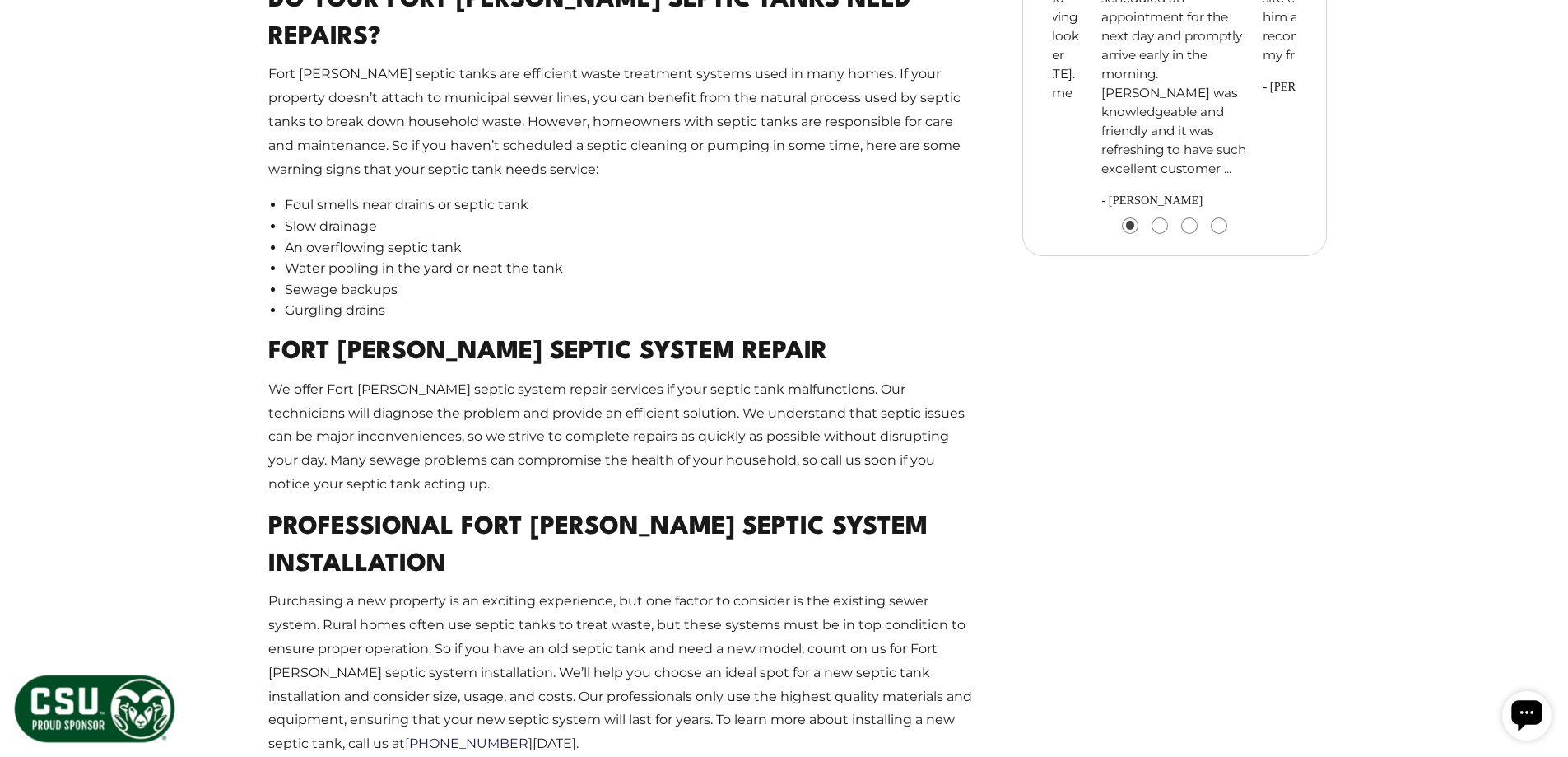
scroll to position [1632, 0]
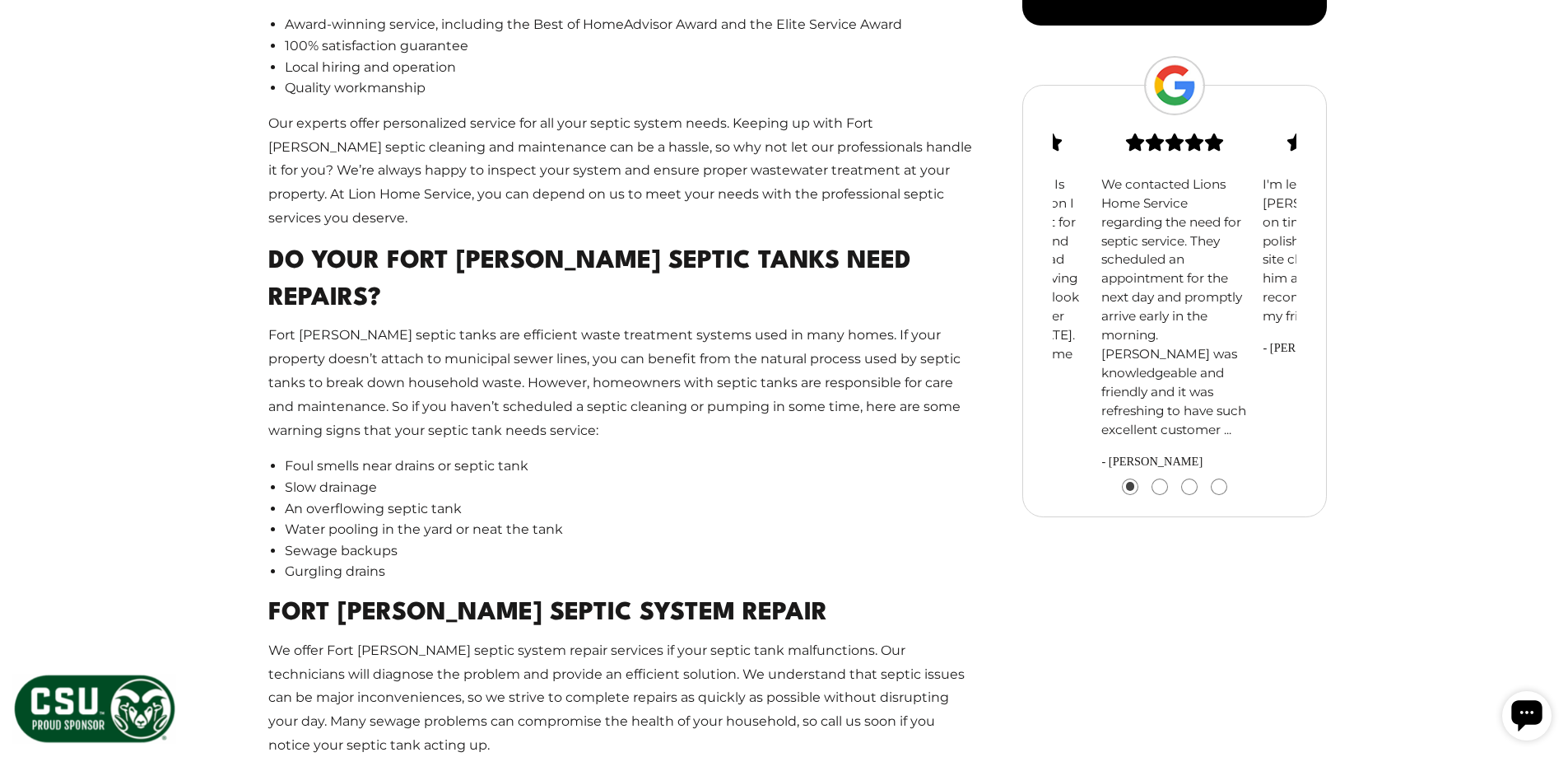
click at [1162, 490] on button "Go to slide 2" at bounding box center [1160, 486] width 15 height 15
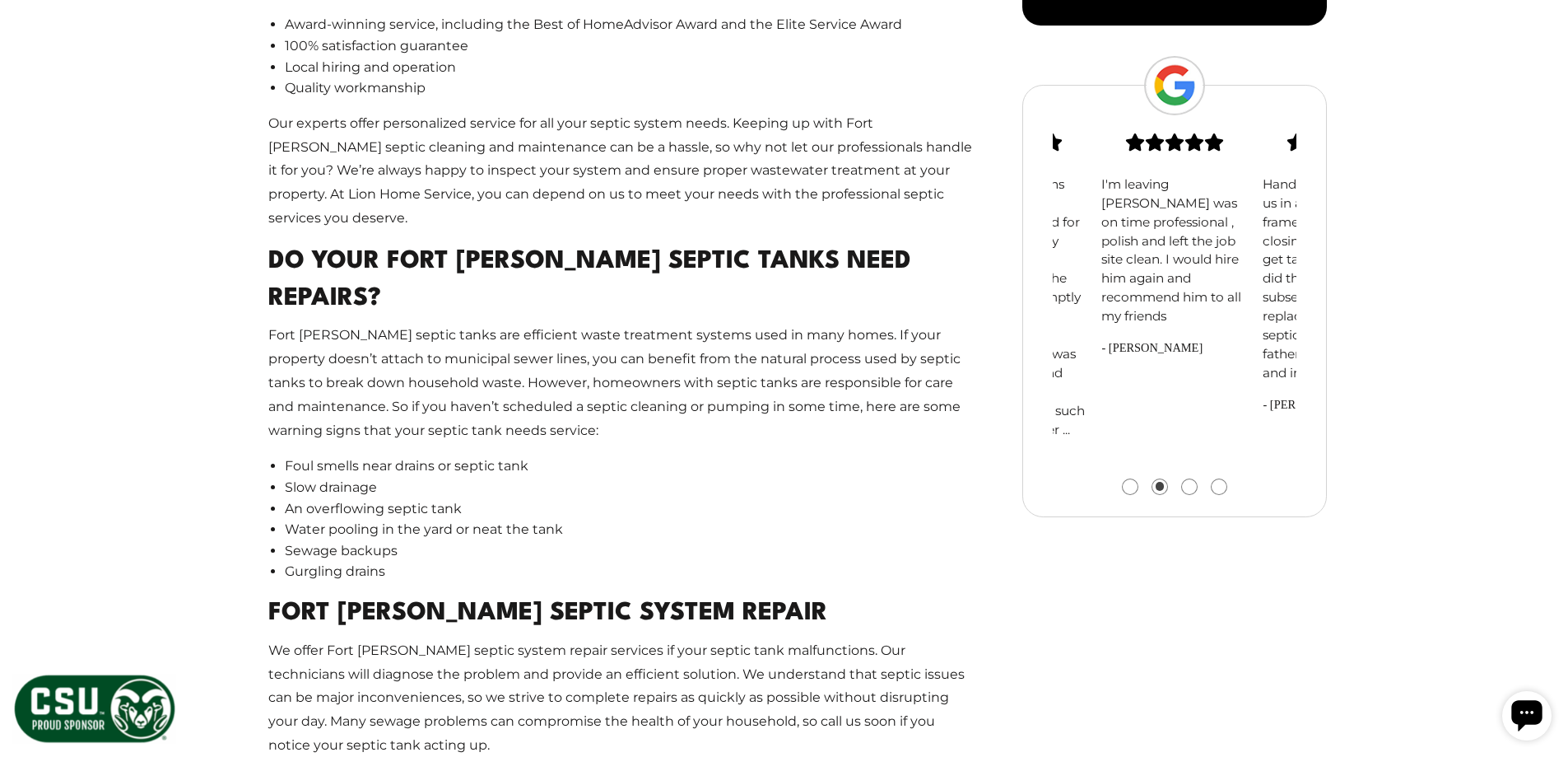
click at [1184, 490] on button "Go to slide 3" at bounding box center [1189, 486] width 15 height 15
click at [1221, 487] on button "Go to slide 4" at bounding box center [1219, 486] width 15 height 15
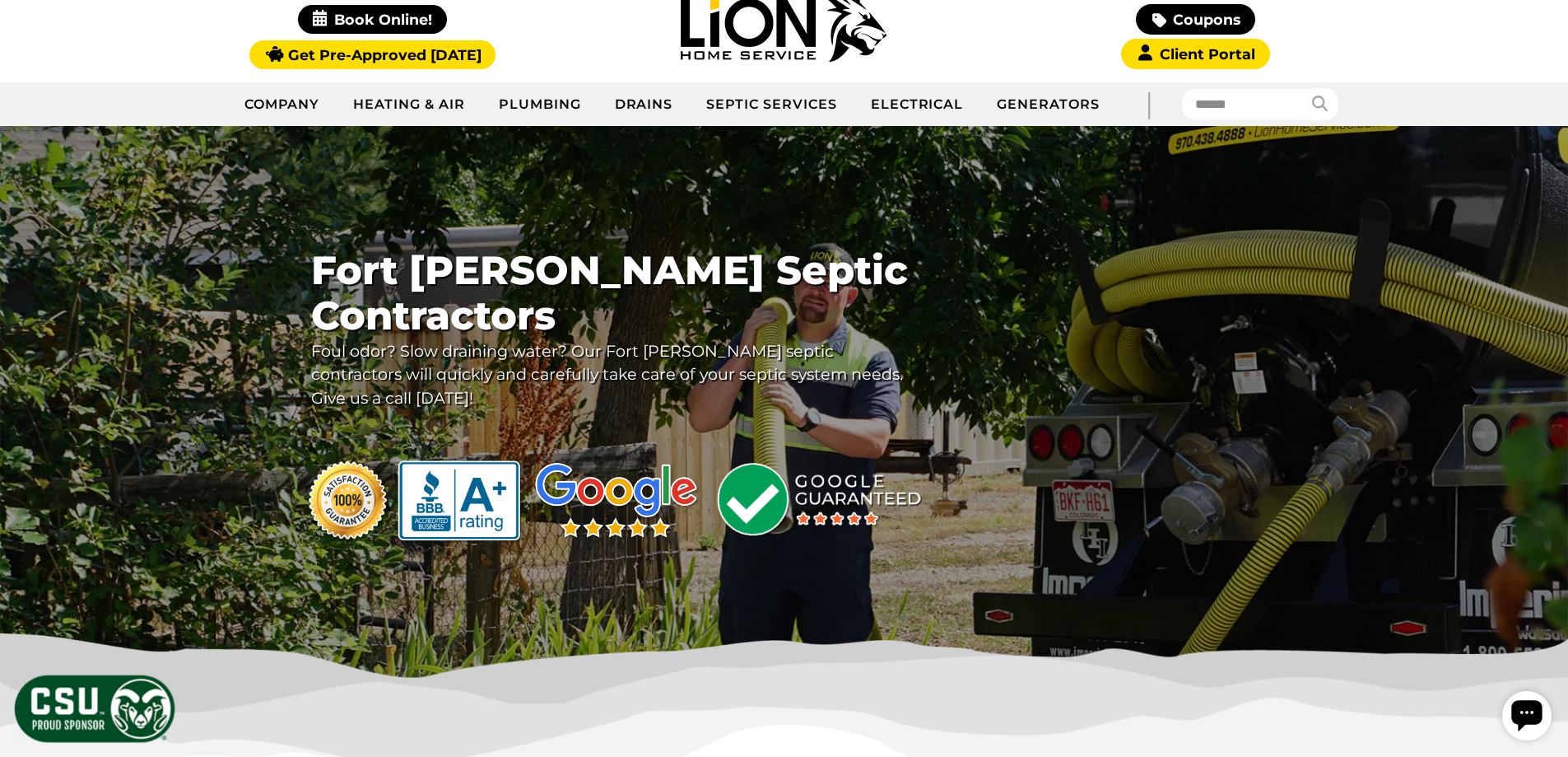
scroll to position [149, 0]
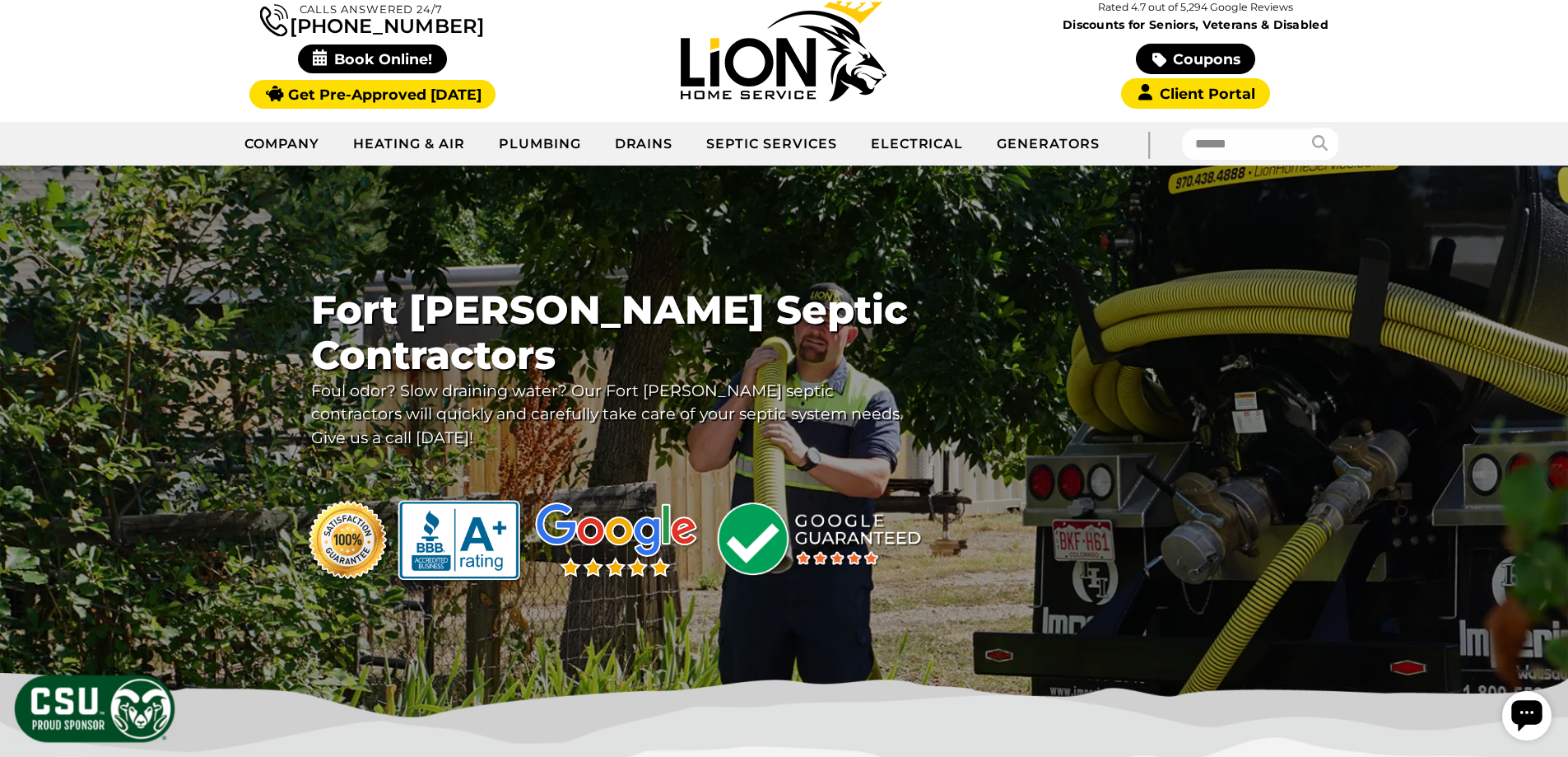
click at [523, 415] on p "Foul odor? Slow draining water? Our Fort Collins septic contractors will quickl…" at bounding box center [610, 414] width 599 height 71
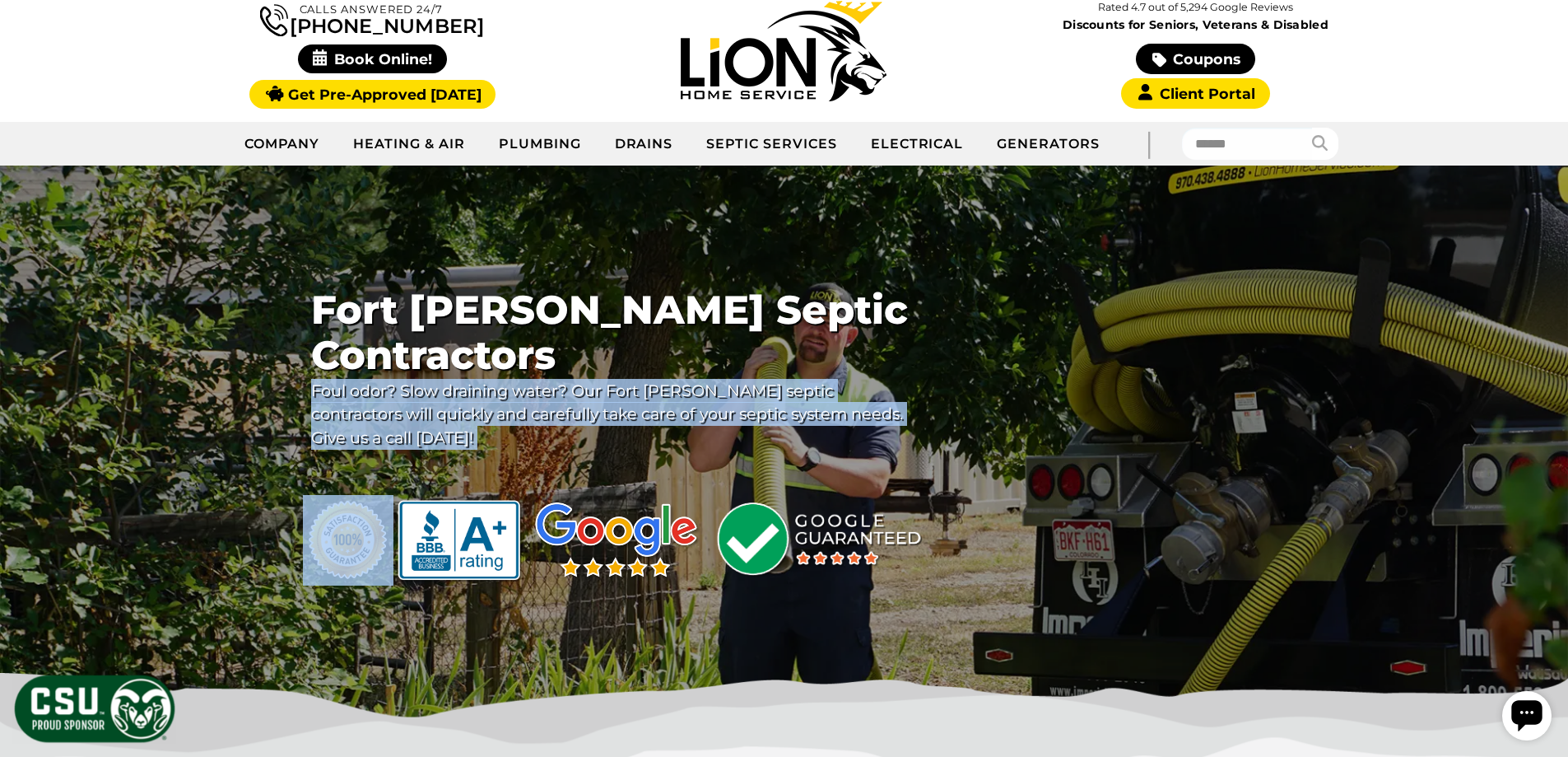
drag, startPoint x: 523, startPoint y: 415, endPoint x: 518, endPoint y: 384, distance: 31.4
click at [523, 413] on p "Foul odor? Slow draining water? Our Fort Collins septic contractors will quickl…" at bounding box center [610, 414] width 599 height 71
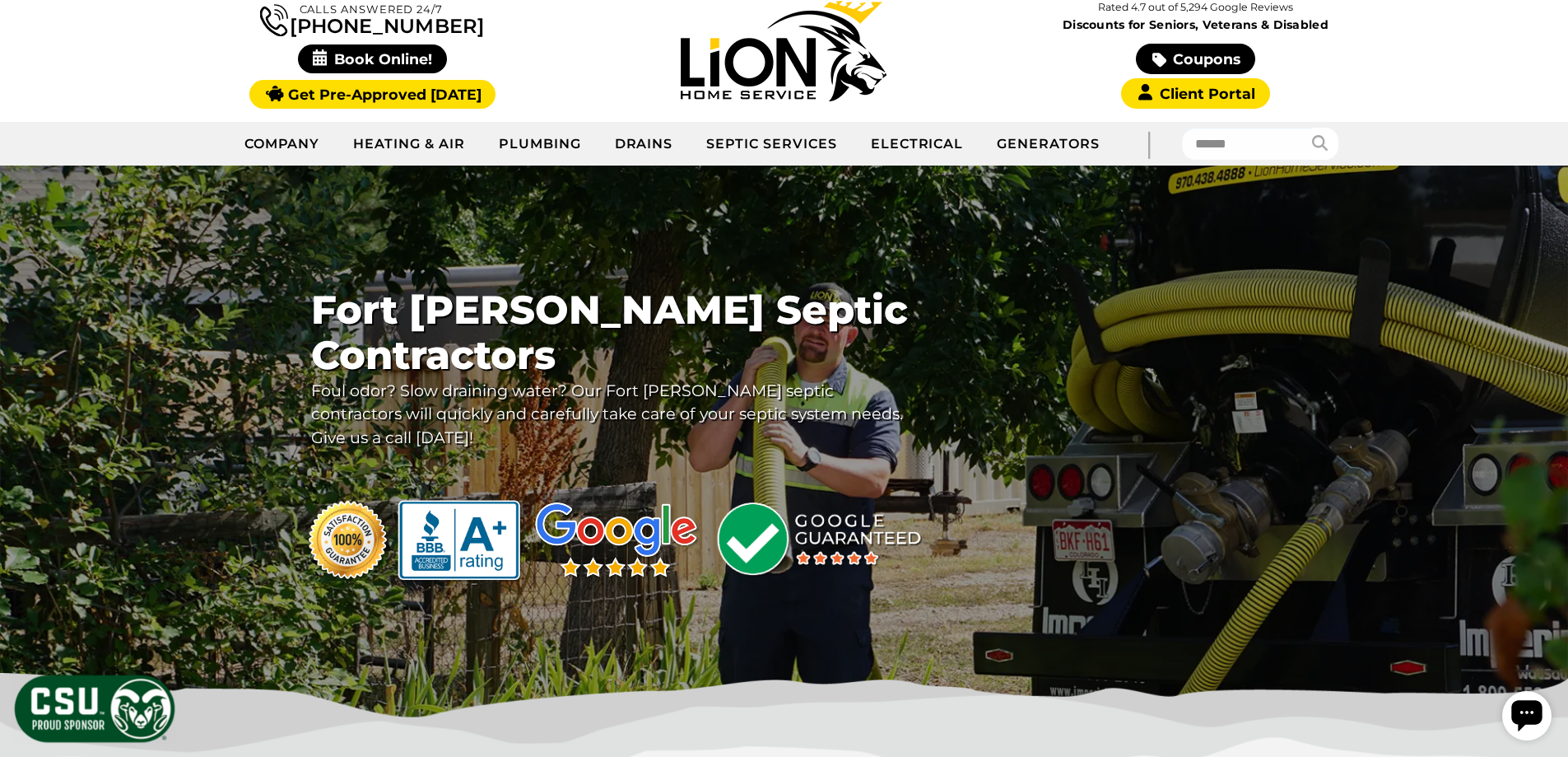
click at [1081, 246] on div at bounding box center [784, 442] width 1568 height 553
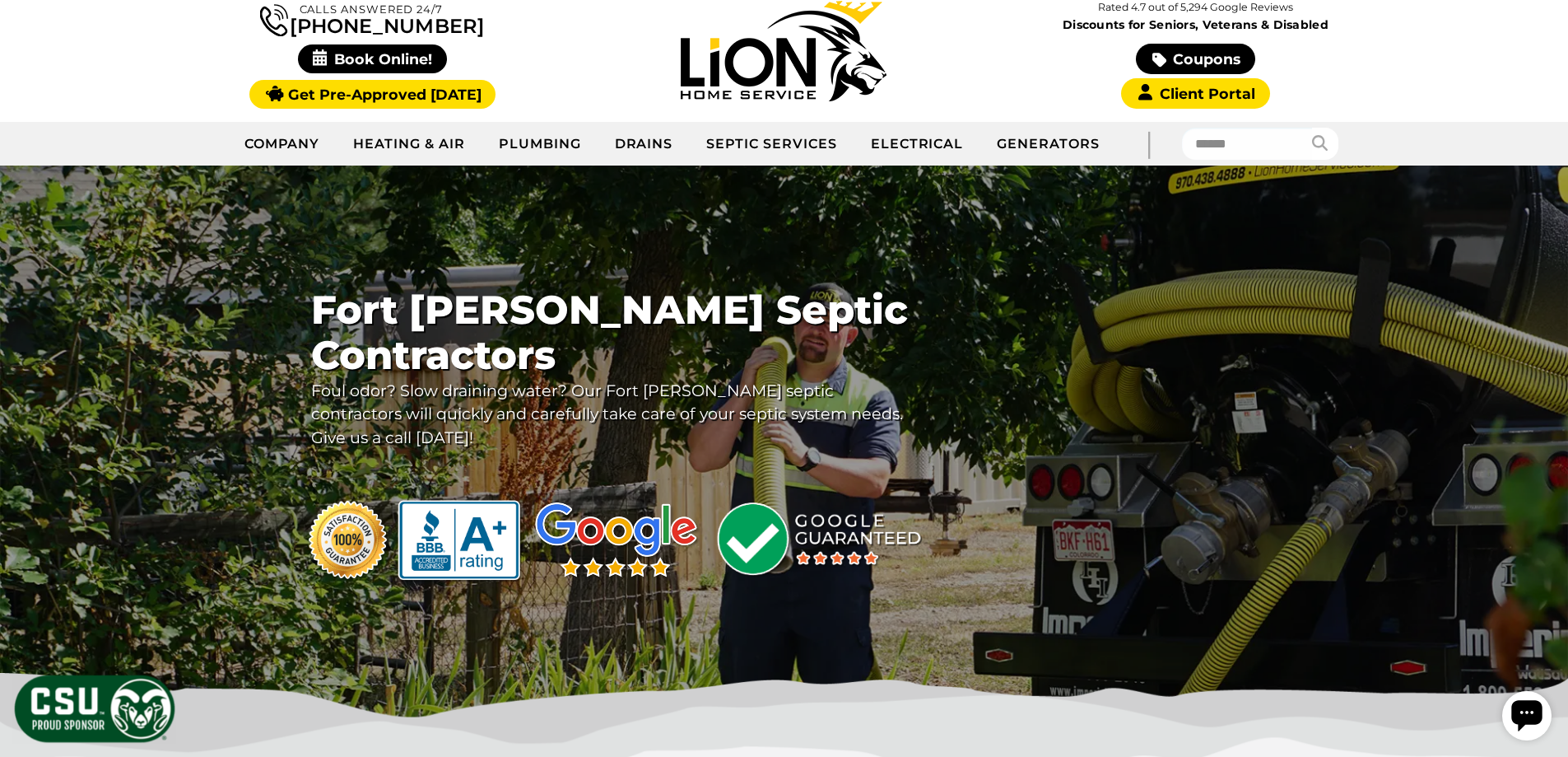
click at [1081, 246] on div at bounding box center [784, 442] width 1568 height 553
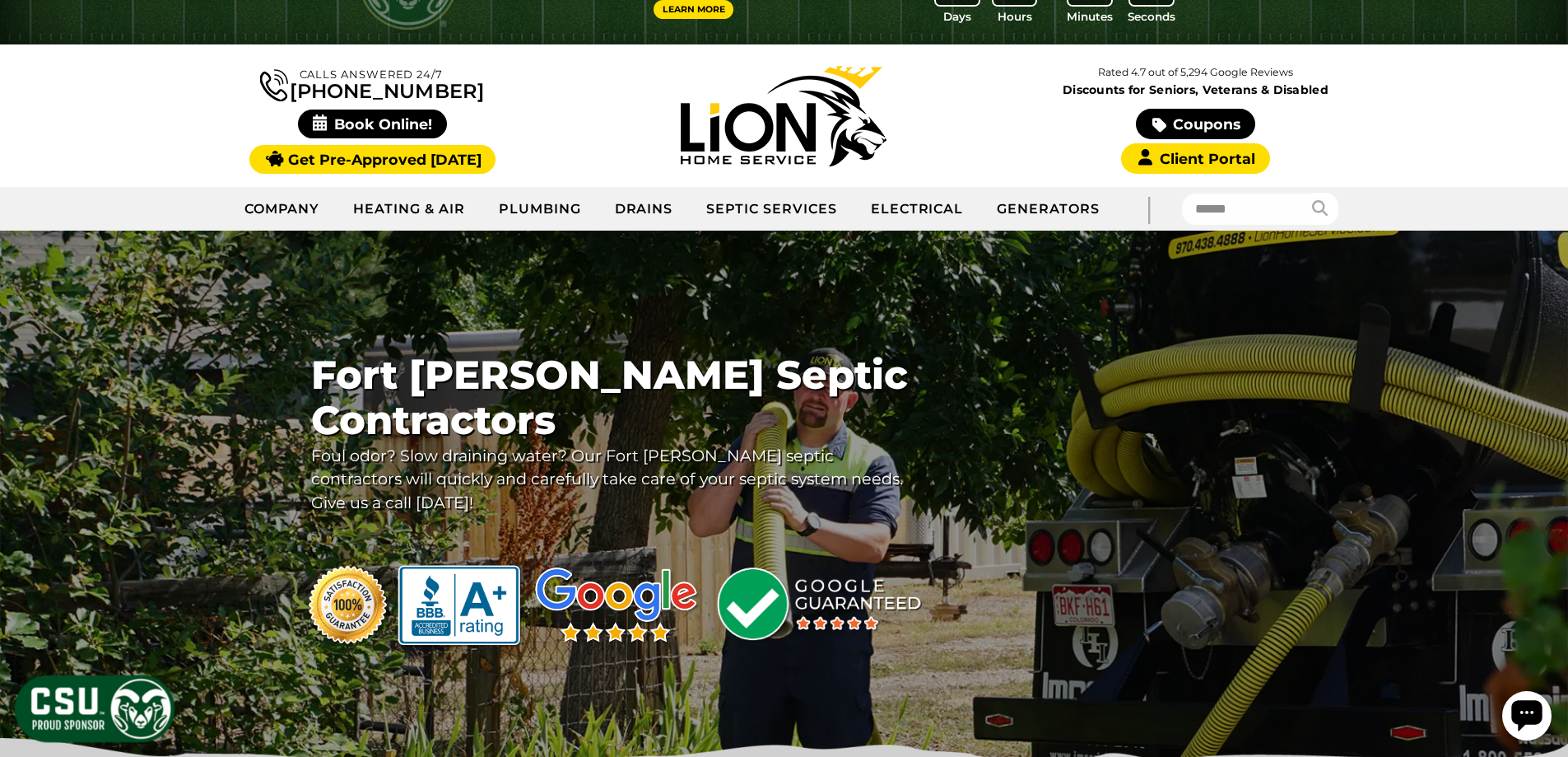
scroll to position [0, 0]
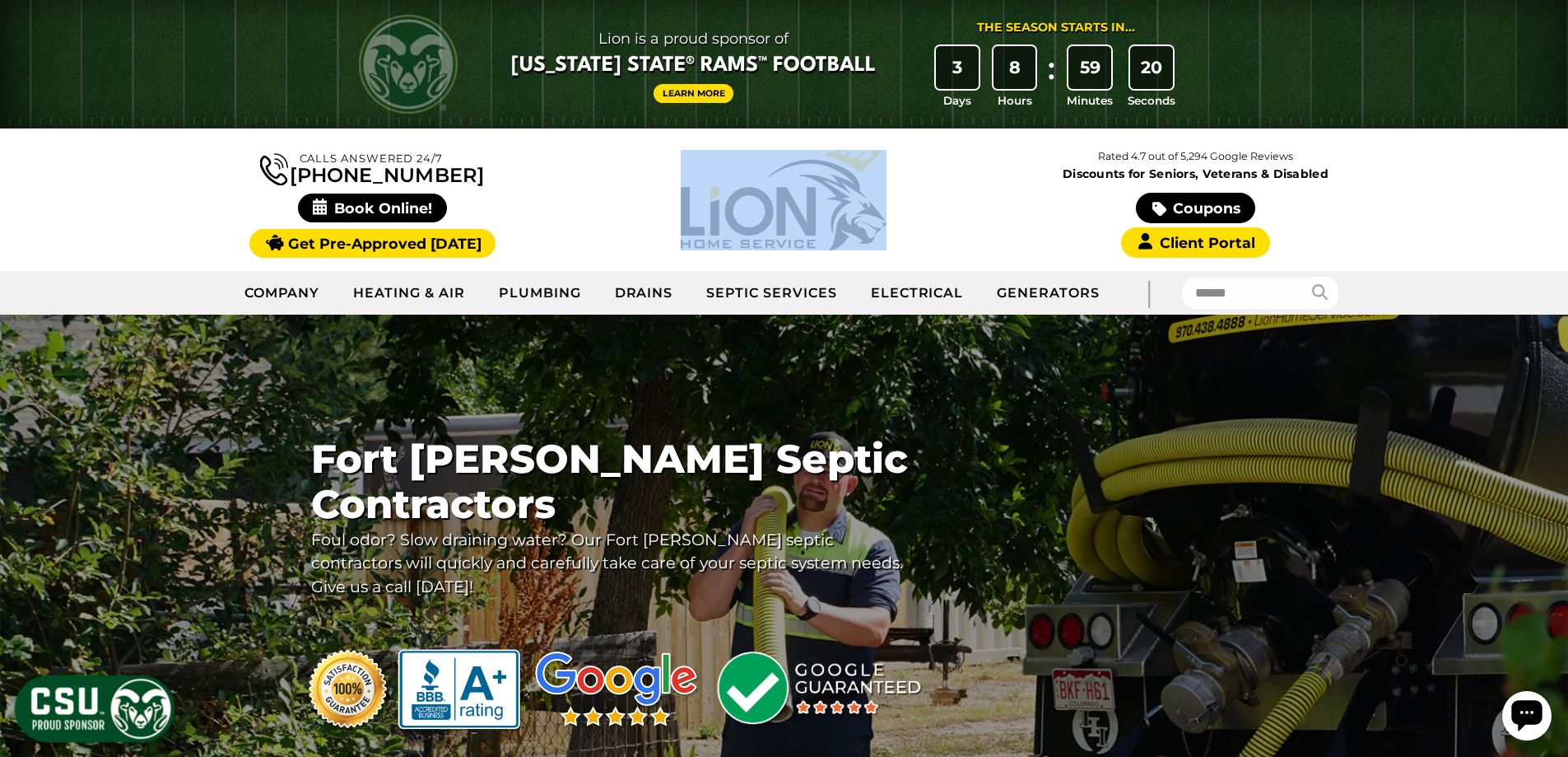
drag, startPoint x: 602, startPoint y: 208, endPoint x: 955, endPoint y: 208, distance: 353.0
click at [955, 208] on div at bounding box center [784, 199] width 412 height 100
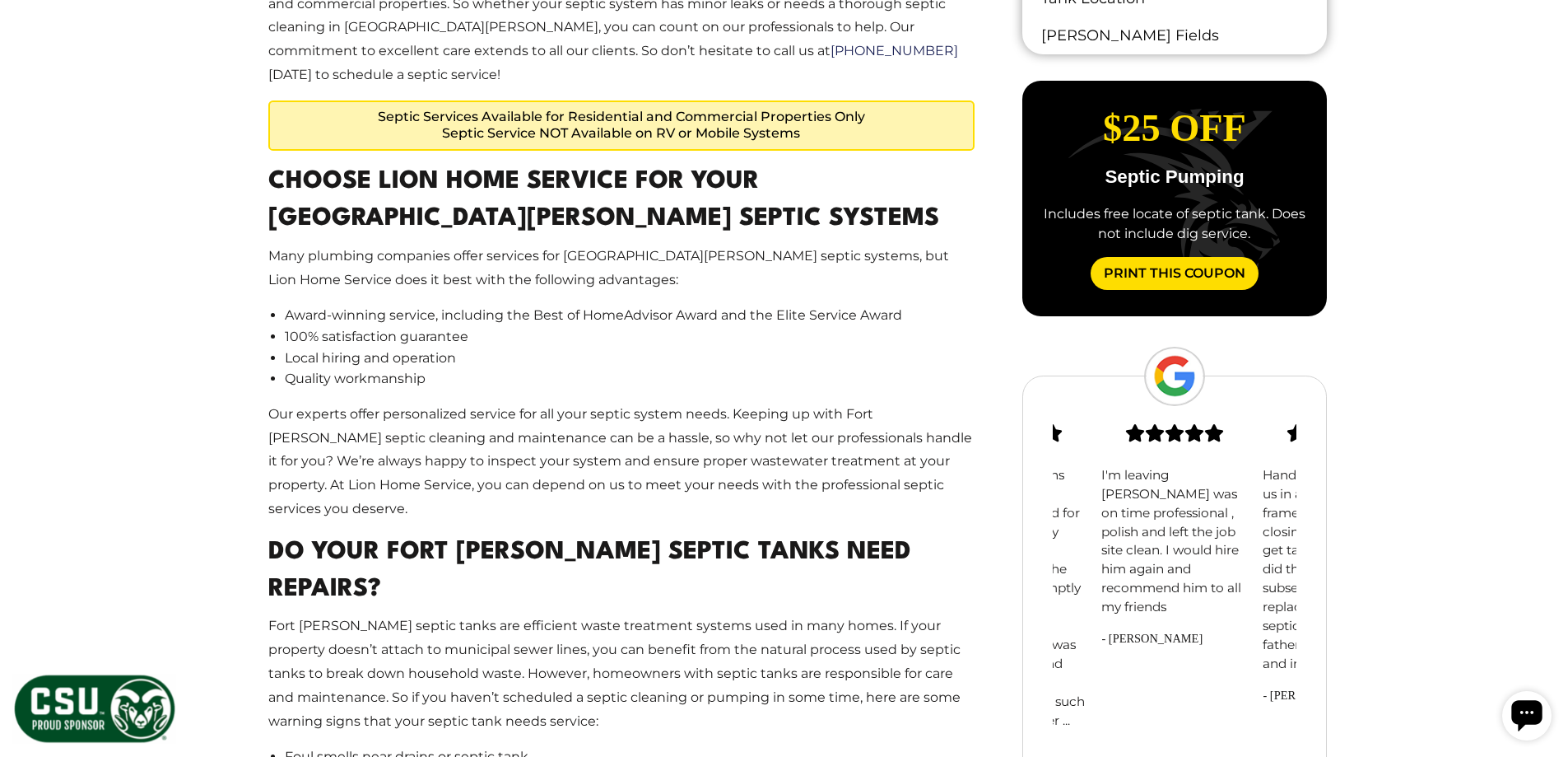
scroll to position [1647, 0]
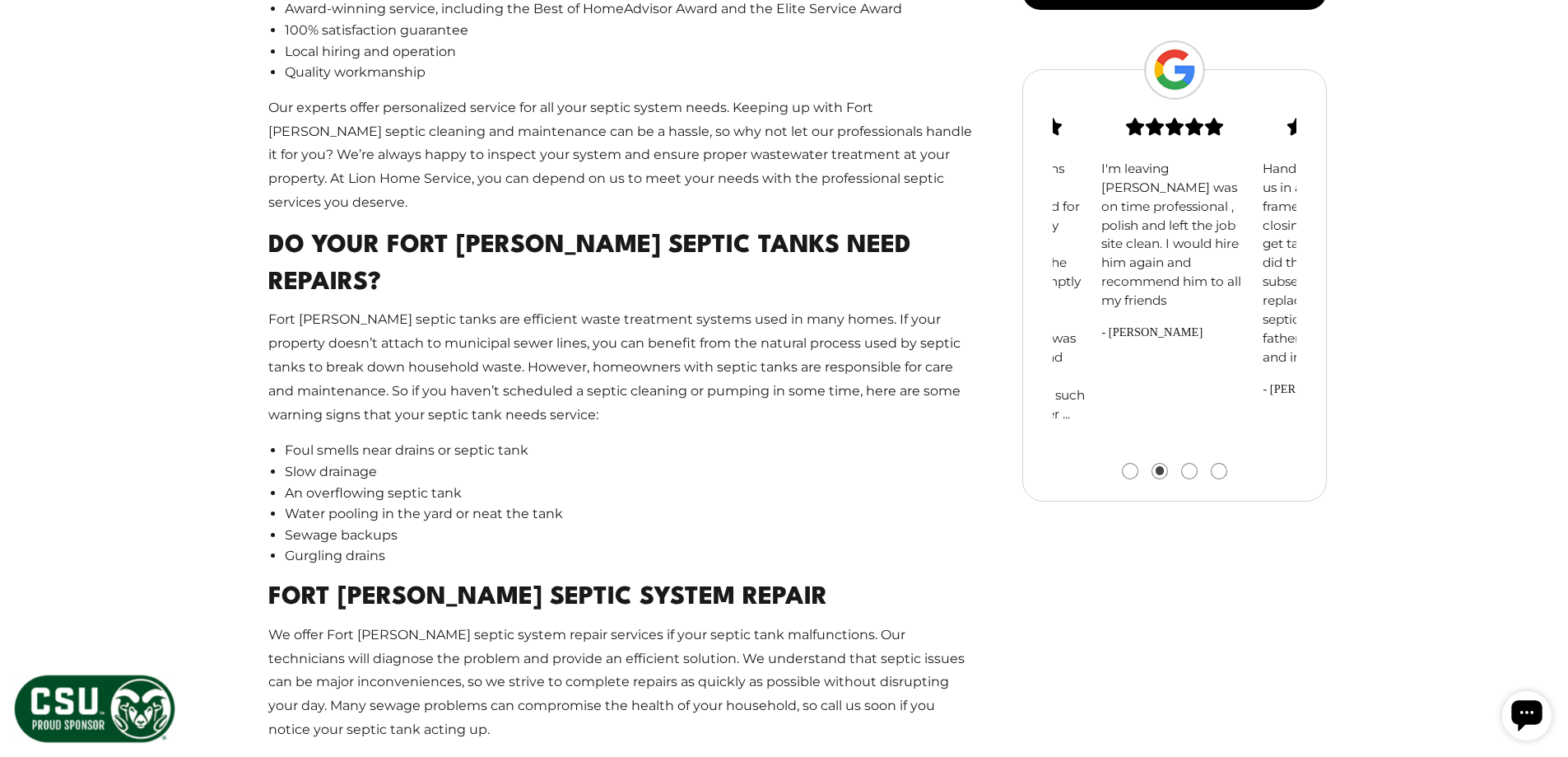
click at [656, 580] on h2 "Fort Collins Septic System Repair" at bounding box center [622, 598] width 707 height 37
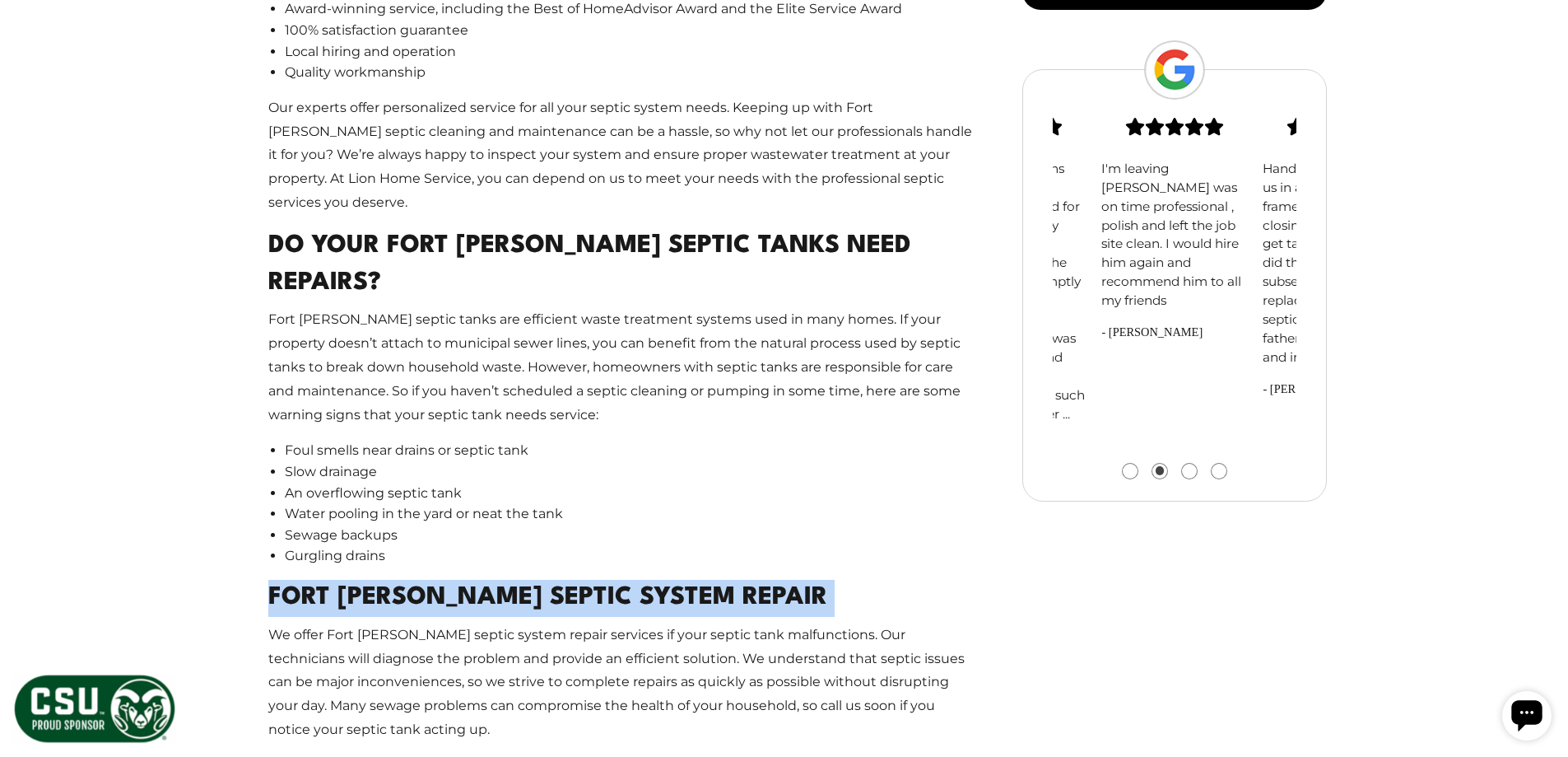
click at [656, 580] on h2 "Fort Collins Septic System Repair" at bounding box center [622, 598] width 707 height 37
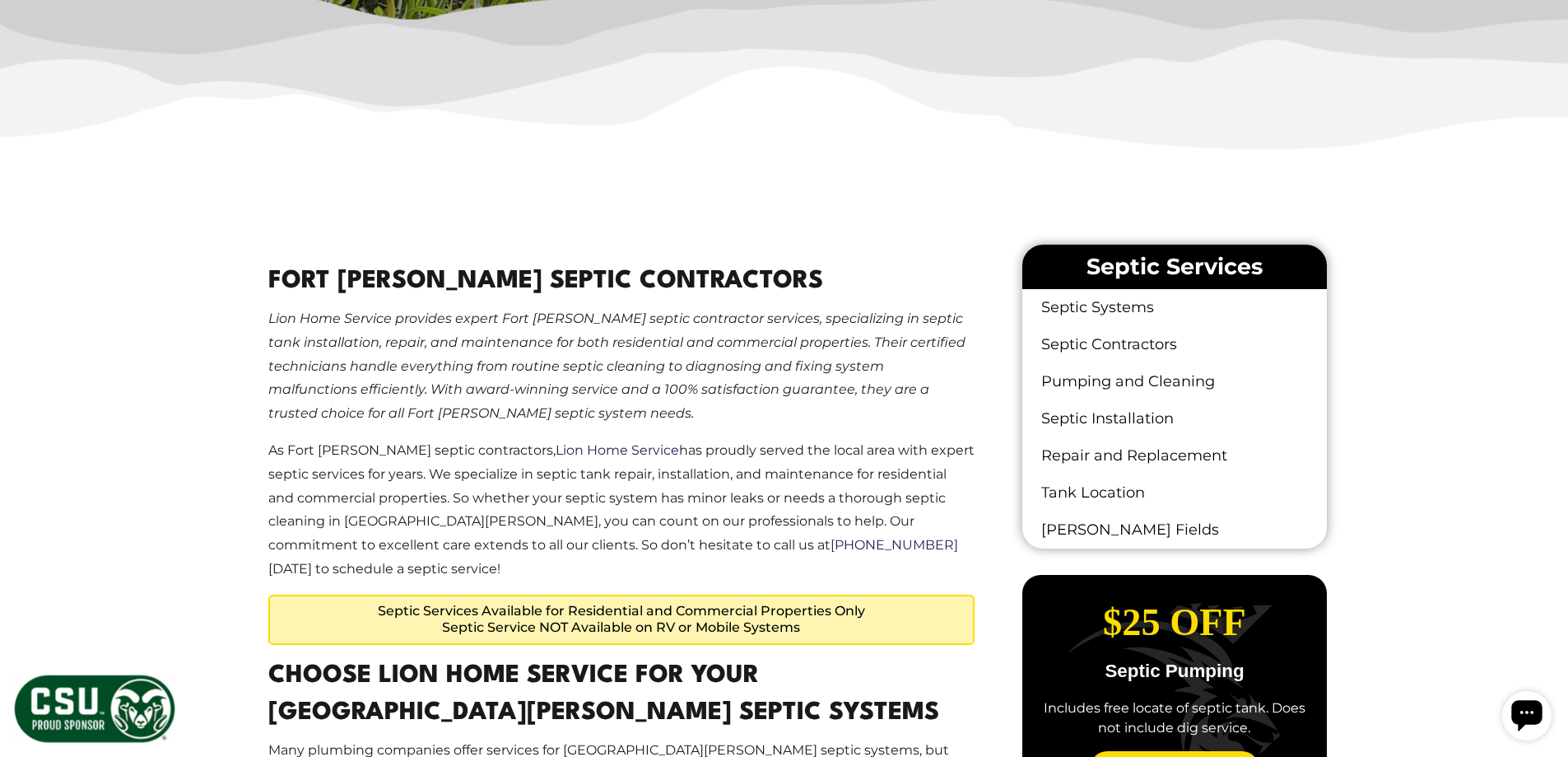
scroll to position [1071, 0]
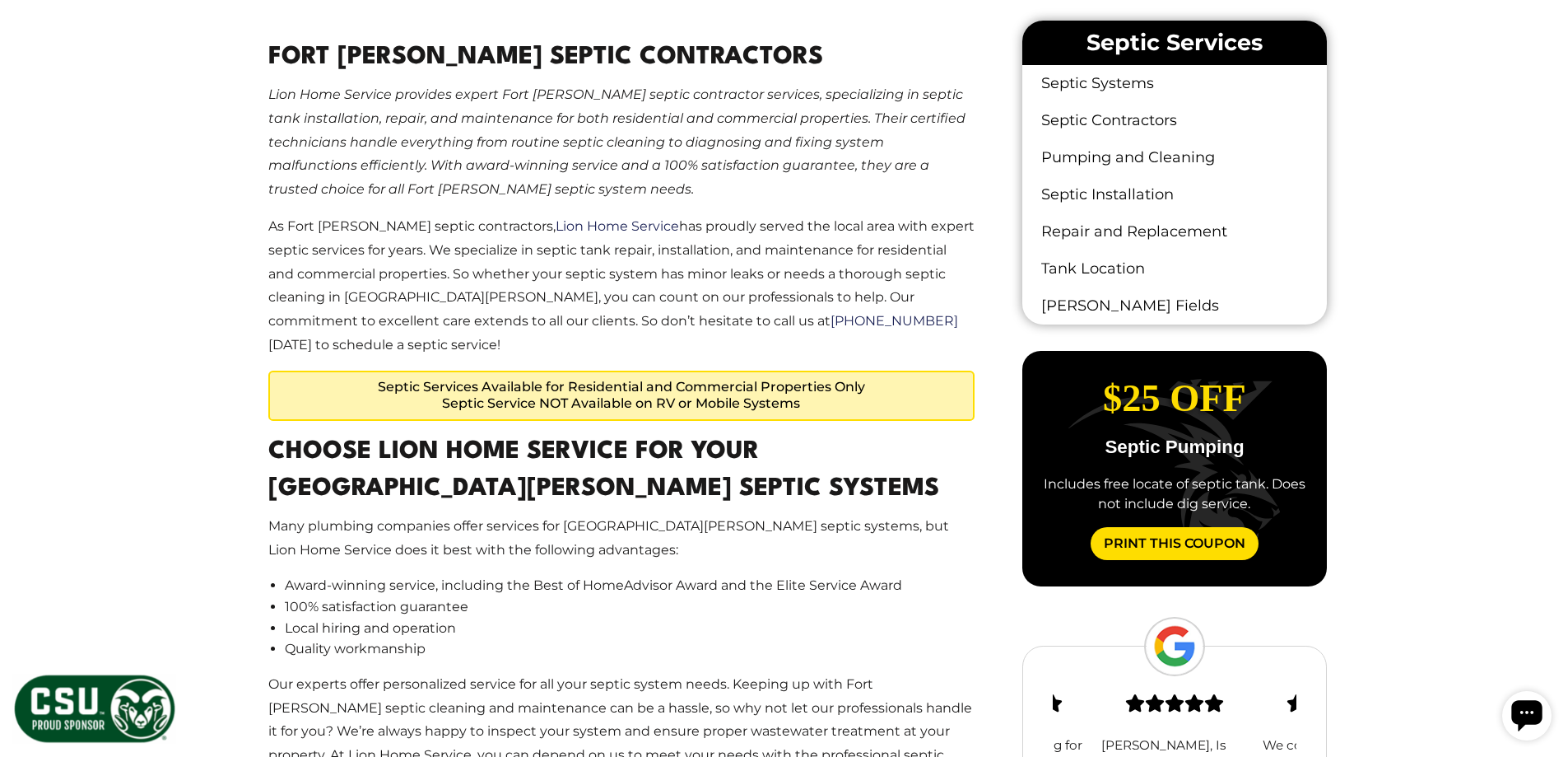
drag, startPoint x: 10, startPoint y: 379, endPoint x: 615, endPoint y: 362, distance: 605.2
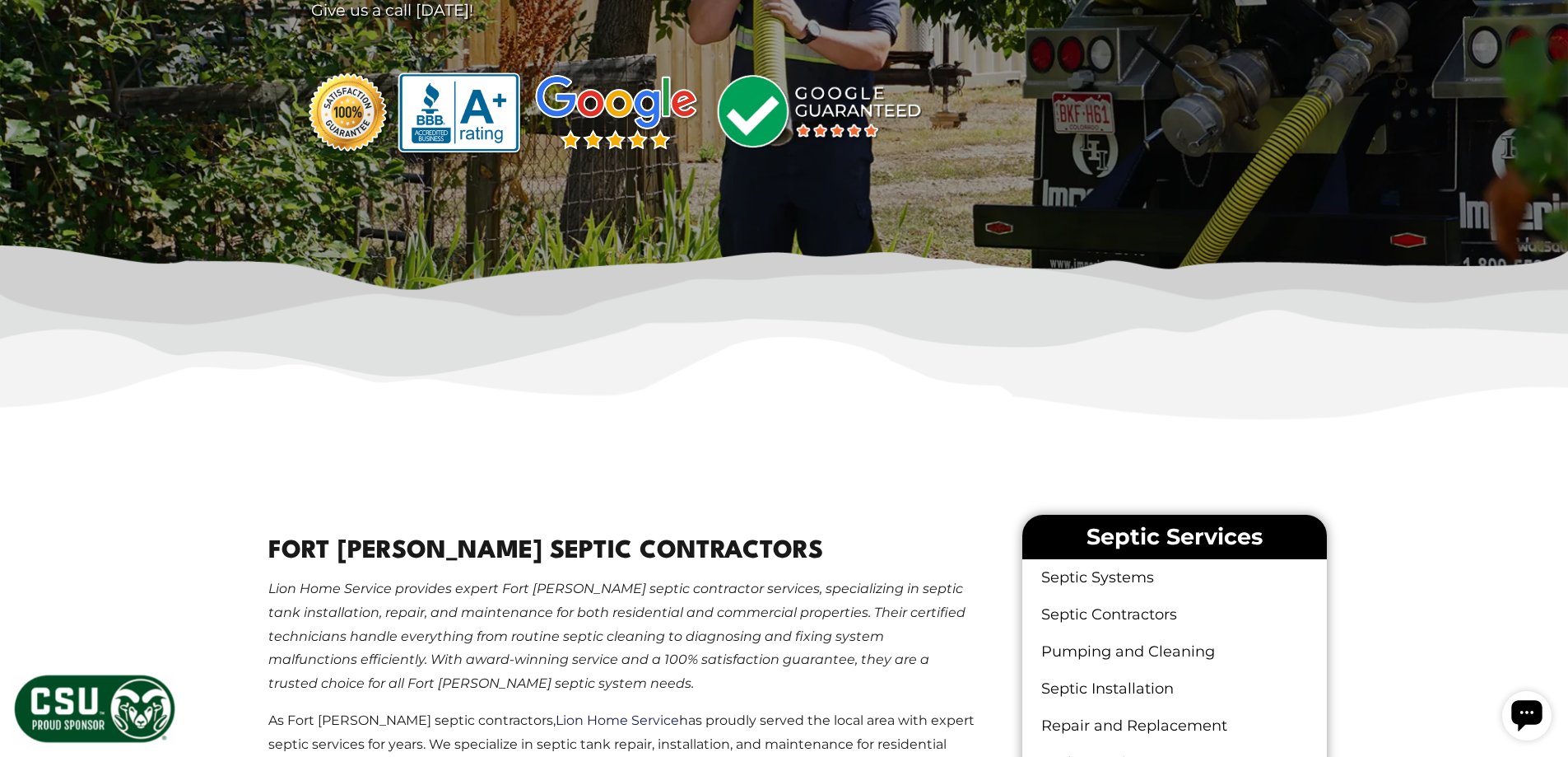
scroll to position [823, 0]
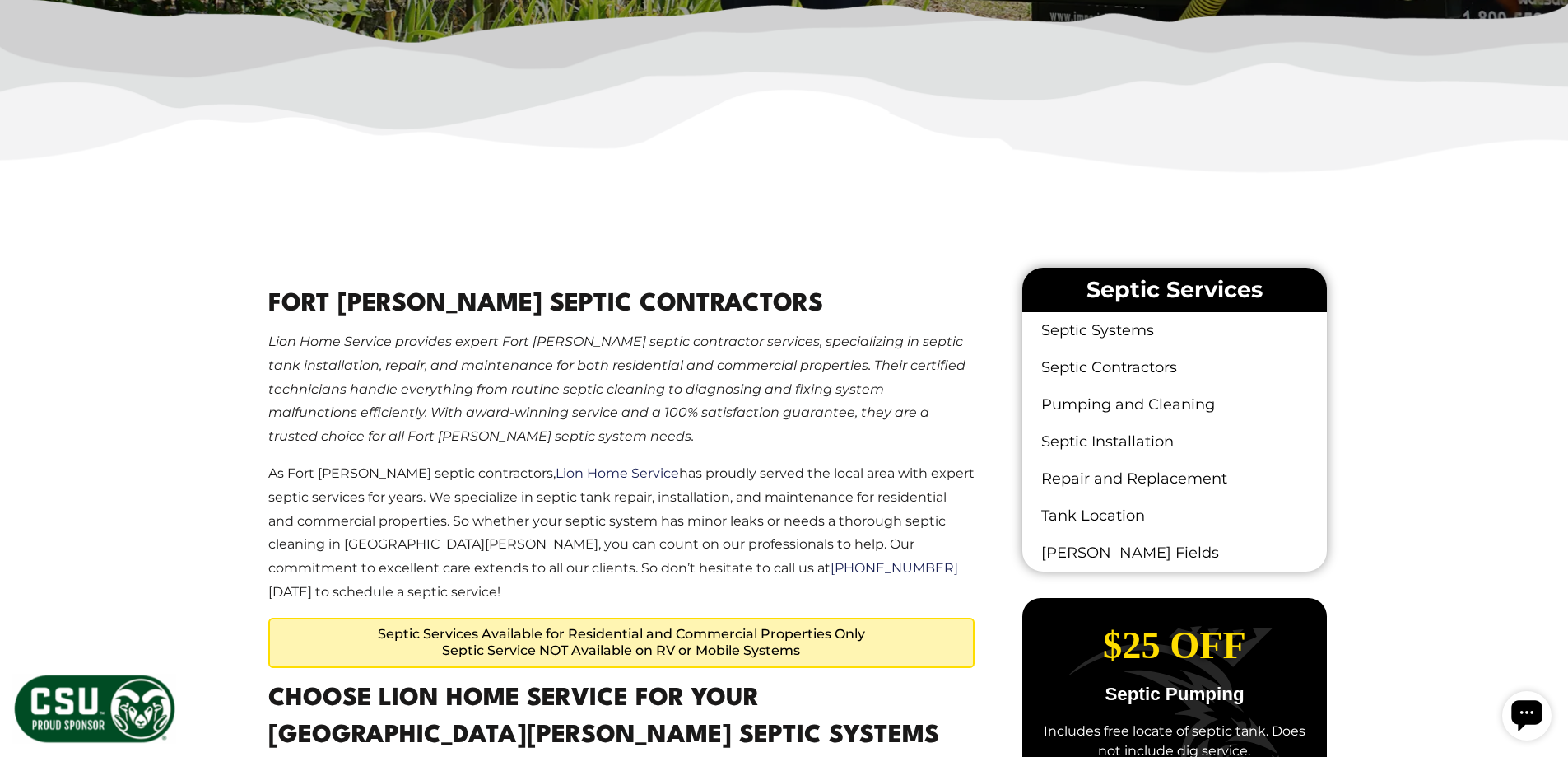
click at [562, 381] on em "Lion Home Service provides expert Fort Collins septic contractor services, spec…" at bounding box center [616, 389] width 697 height 111
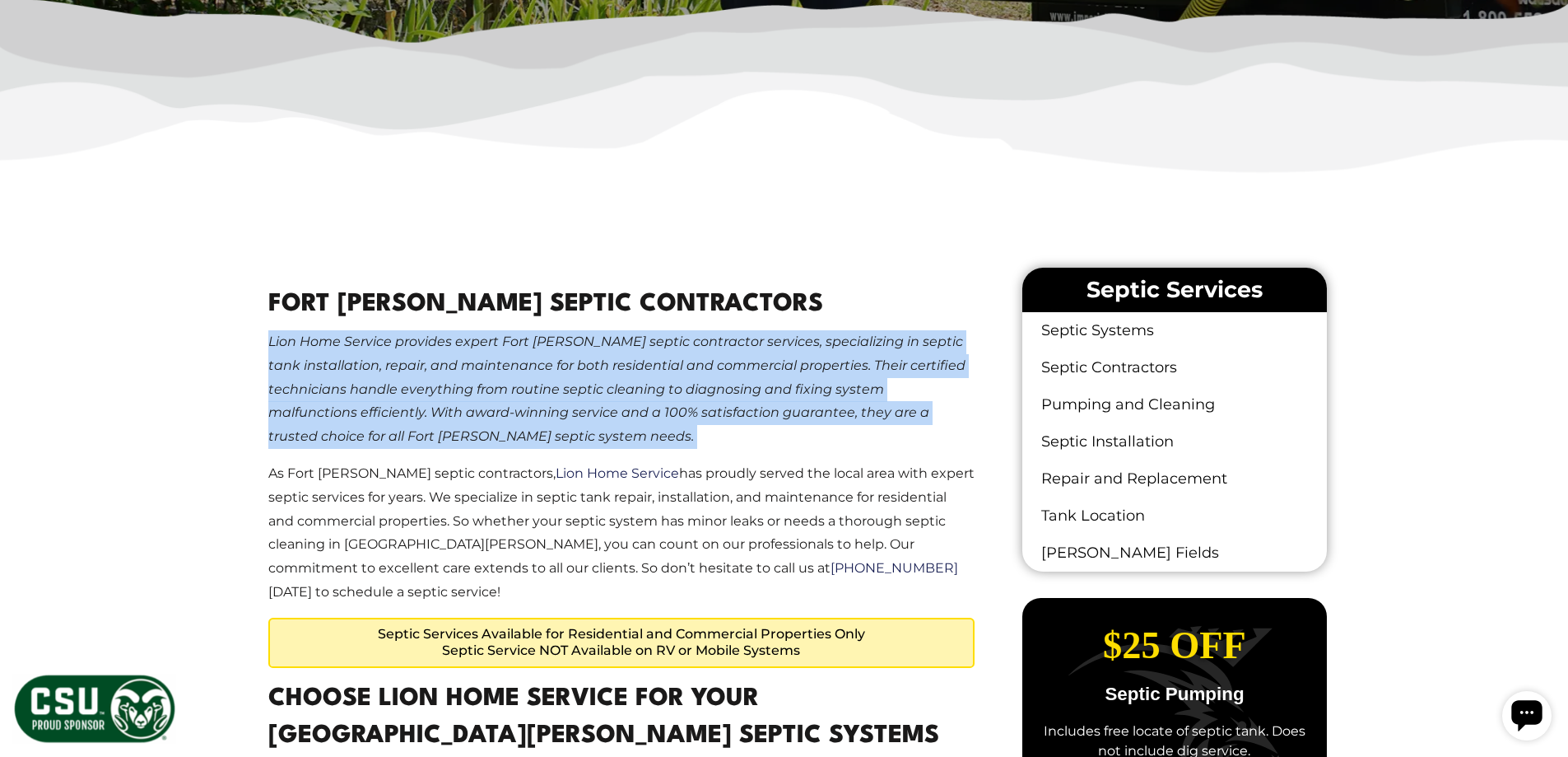
click at [562, 381] on em "Lion Home Service provides expert Fort Collins septic contractor services, spec…" at bounding box center [616, 389] width 697 height 111
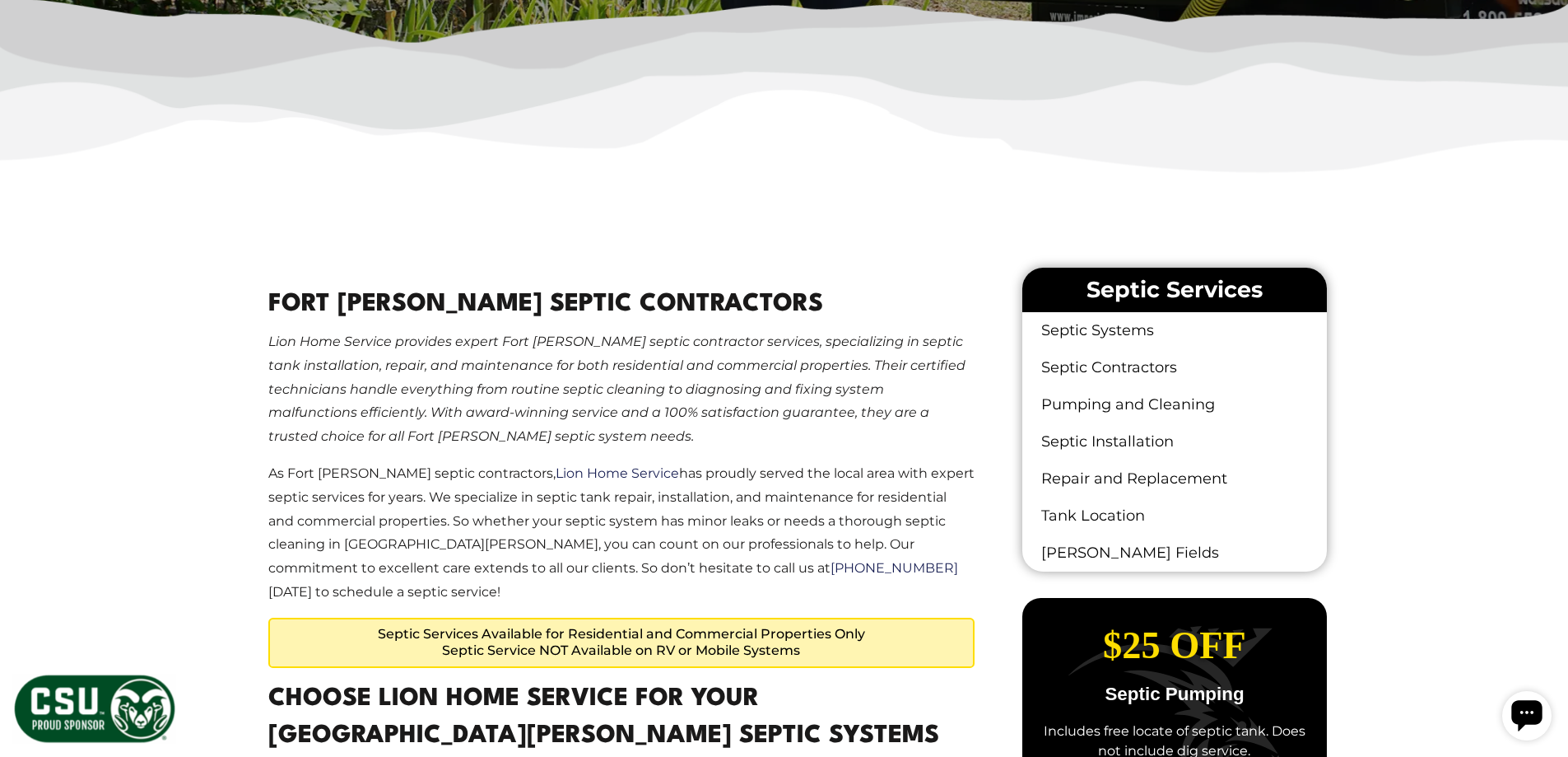
click at [656, 558] on p "As Fort Collins septic contractors, Lion Home Service has proudly served the lo…" at bounding box center [622, 533] width 707 height 143
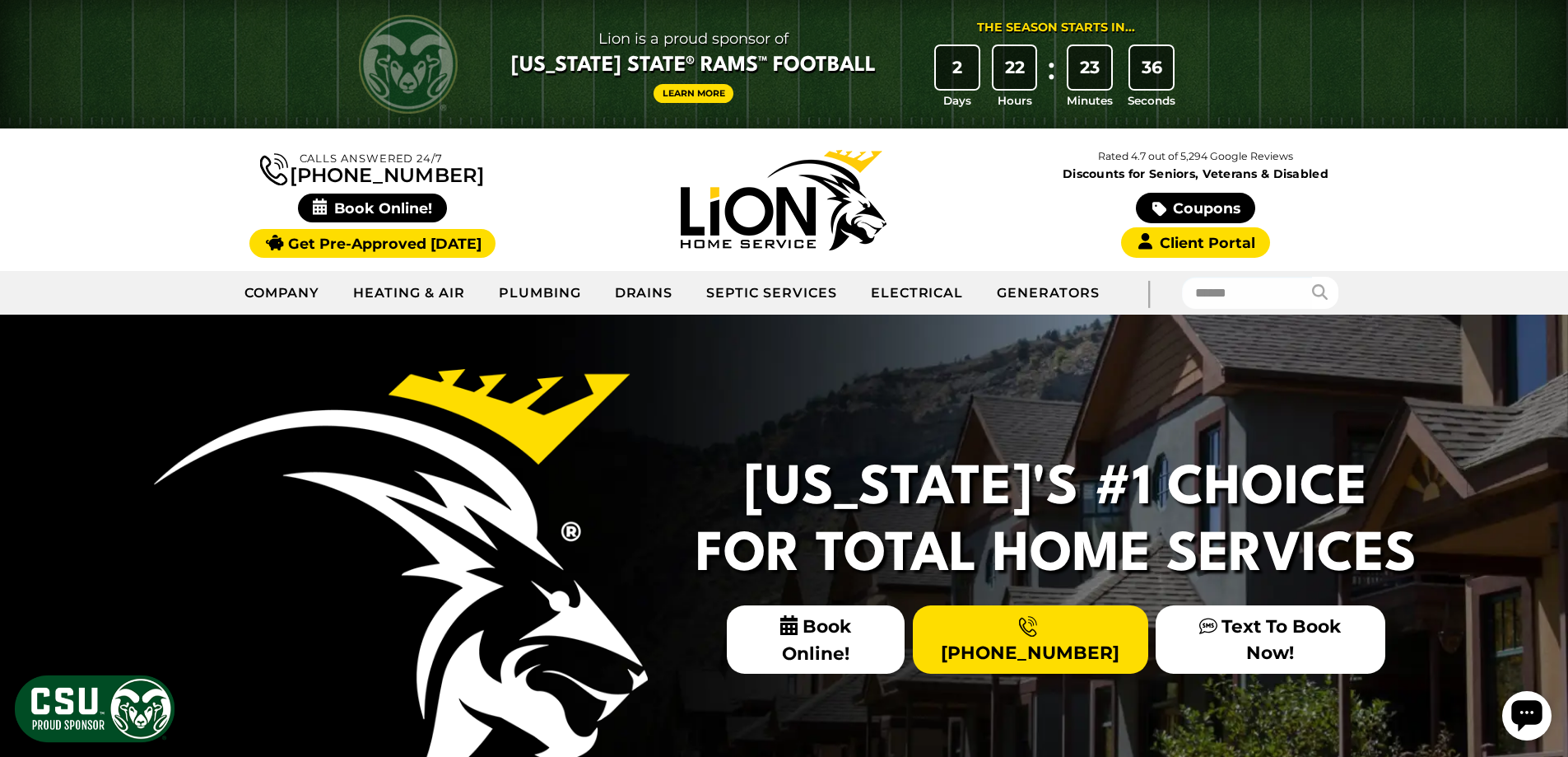
click at [763, 292] on link "Septic Services" at bounding box center [771, 293] width 164 height 41
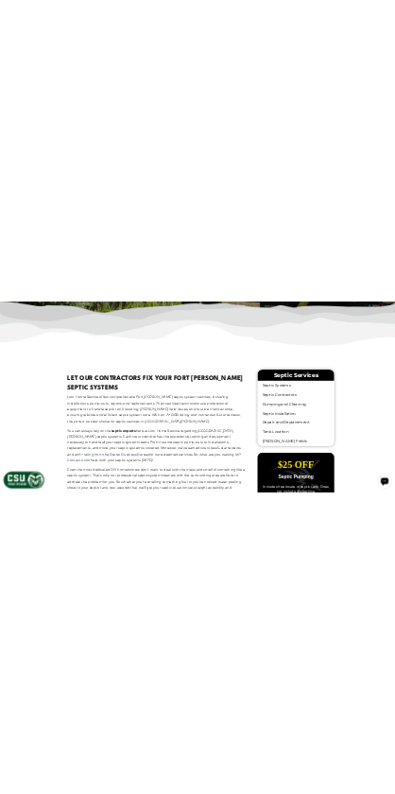
scroll to position [953, 0]
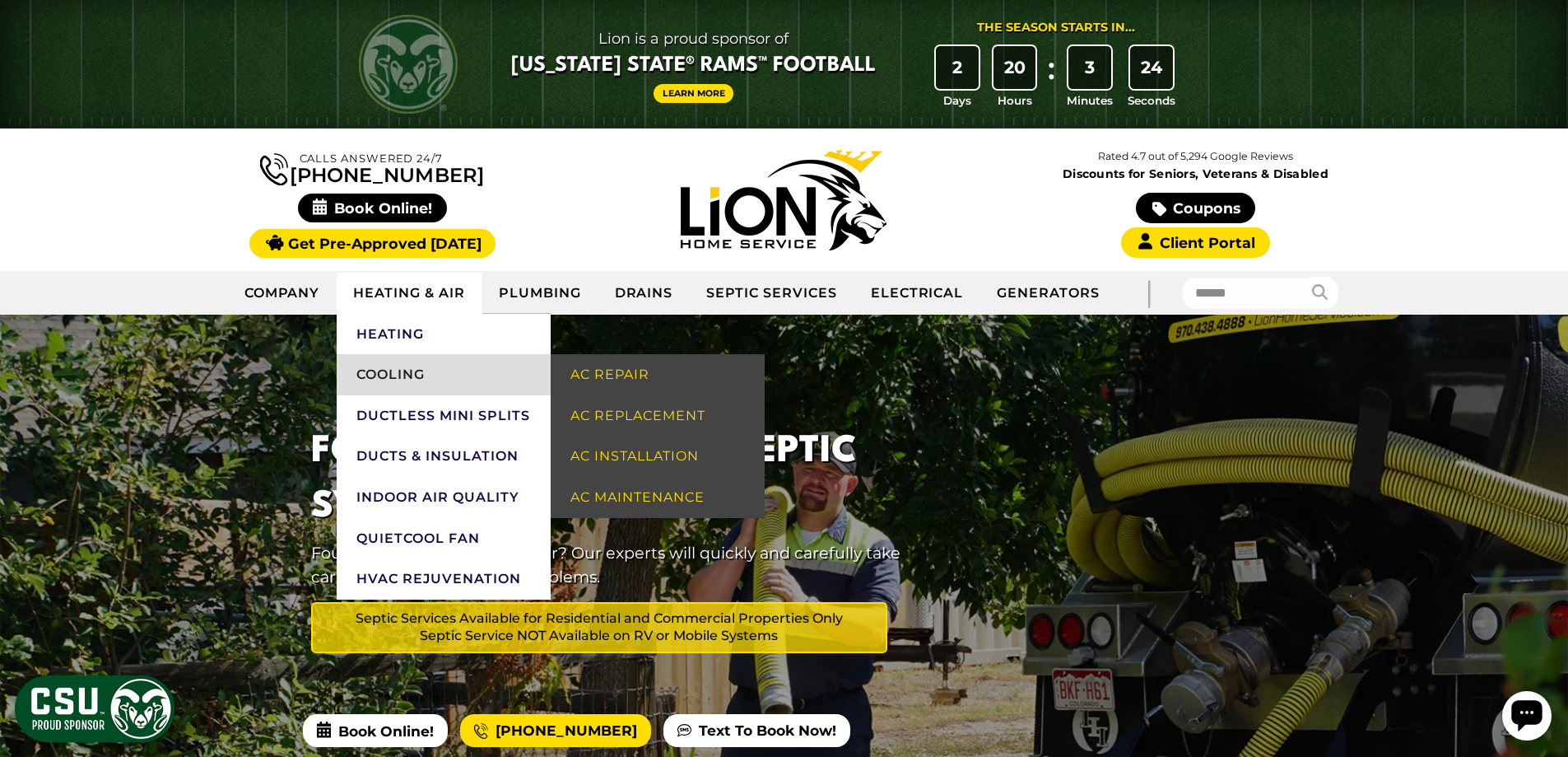
click at [422, 371] on link "Cooling" at bounding box center [444, 375] width 214 height 41
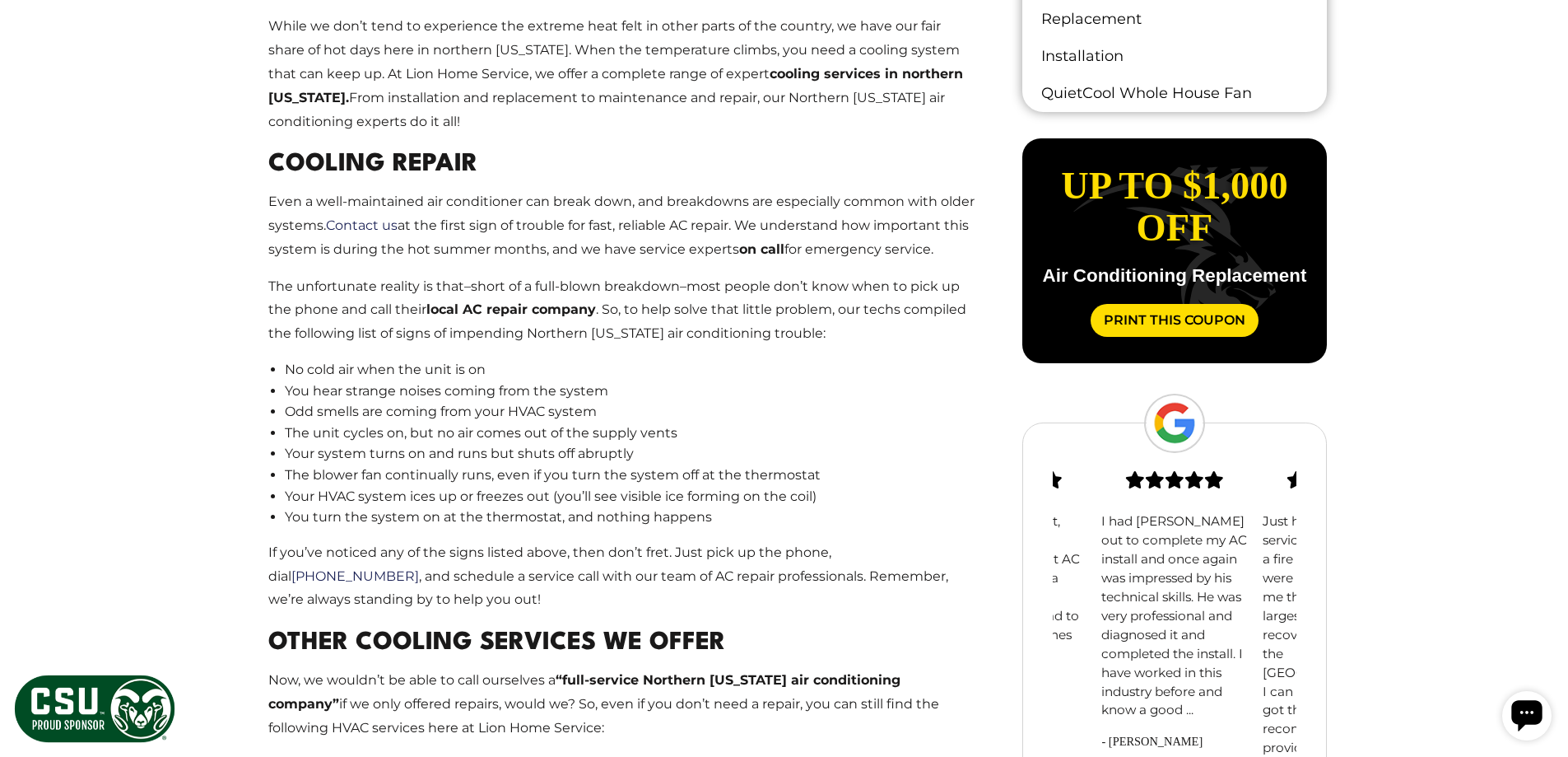
scroll to position [1400, 0]
